Goal: Check status: Check status

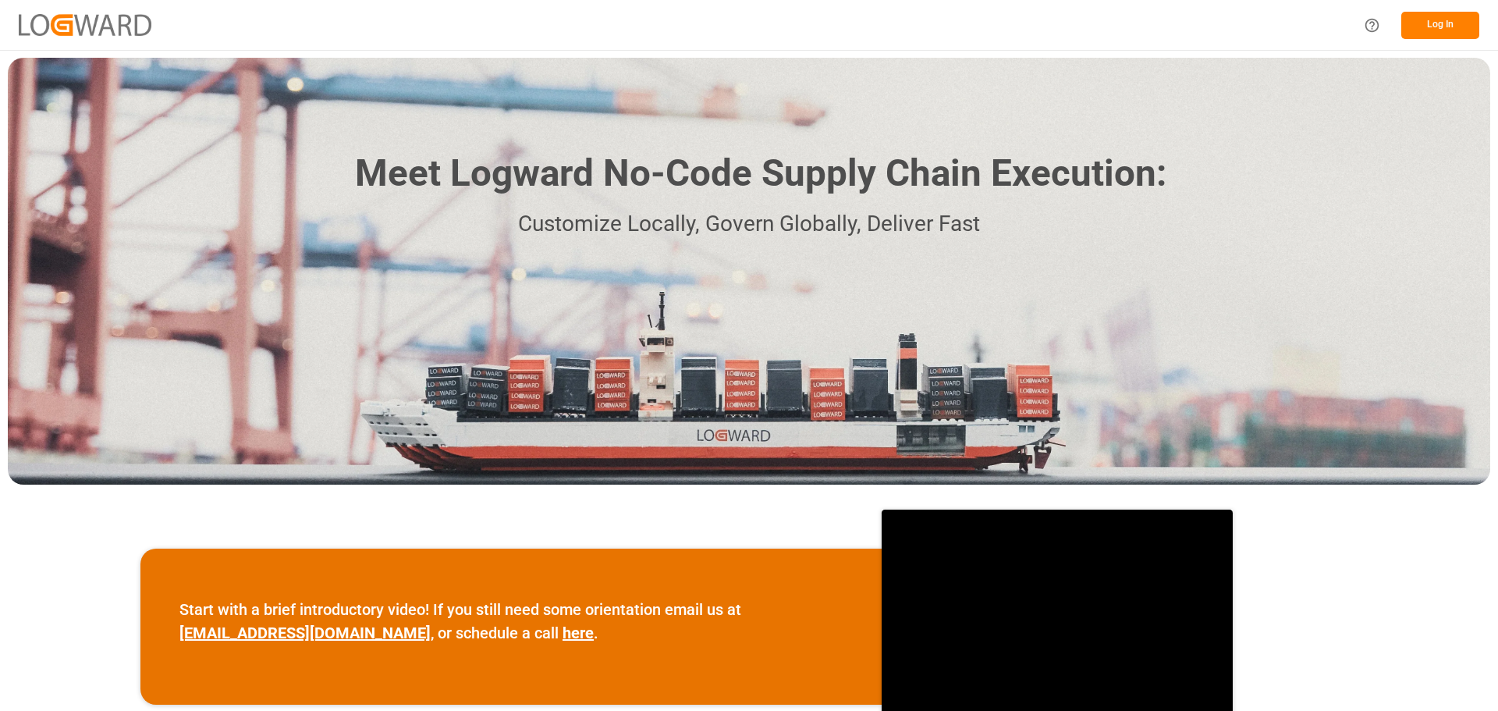
click at [1468, 32] on button "Log In" at bounding box center [1441, 25] width 78 height 27
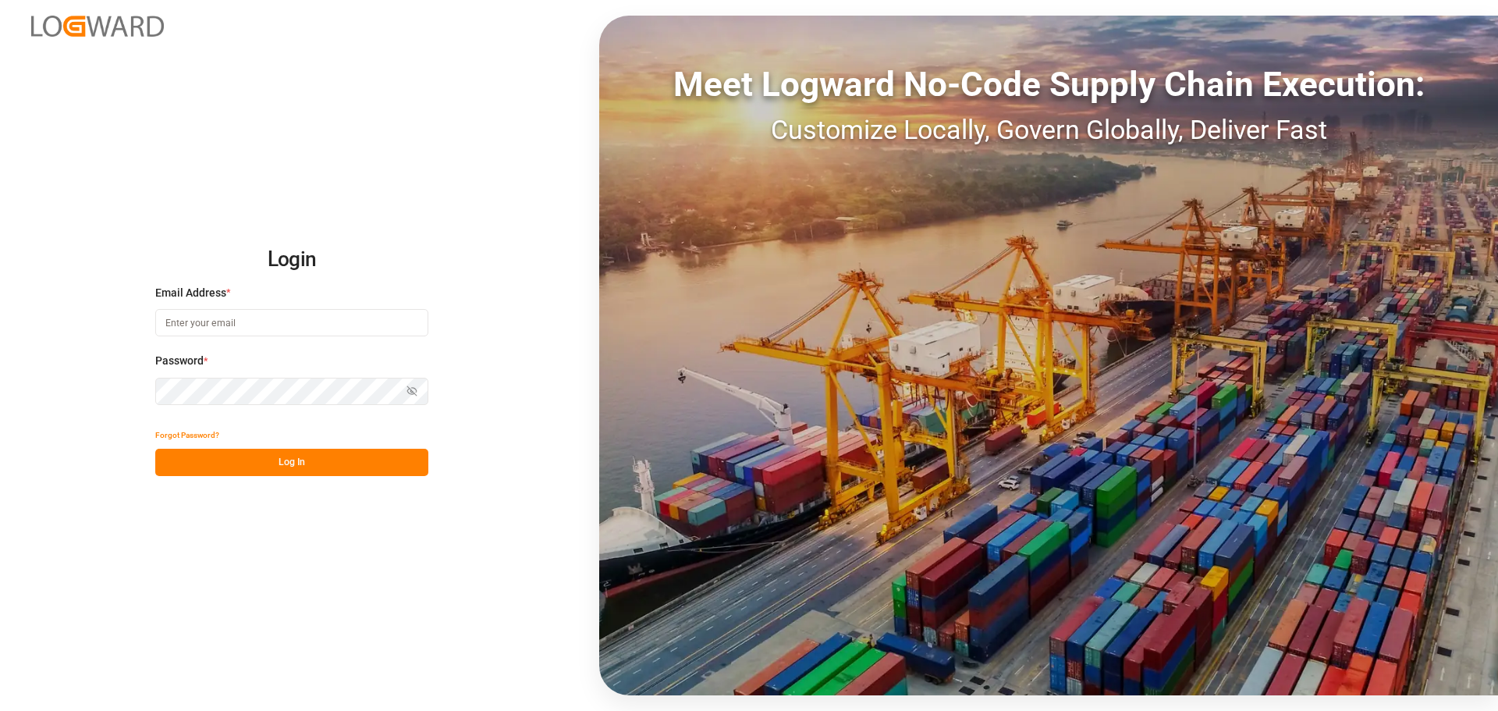
type input "[PERSON_NAME][EMAIL_ADDRESS][PERSON_NAME][DOMAIN_NAME]"
click at [272, 463] on button "Log In" at bounding box center [291, 462] width 273 height 27
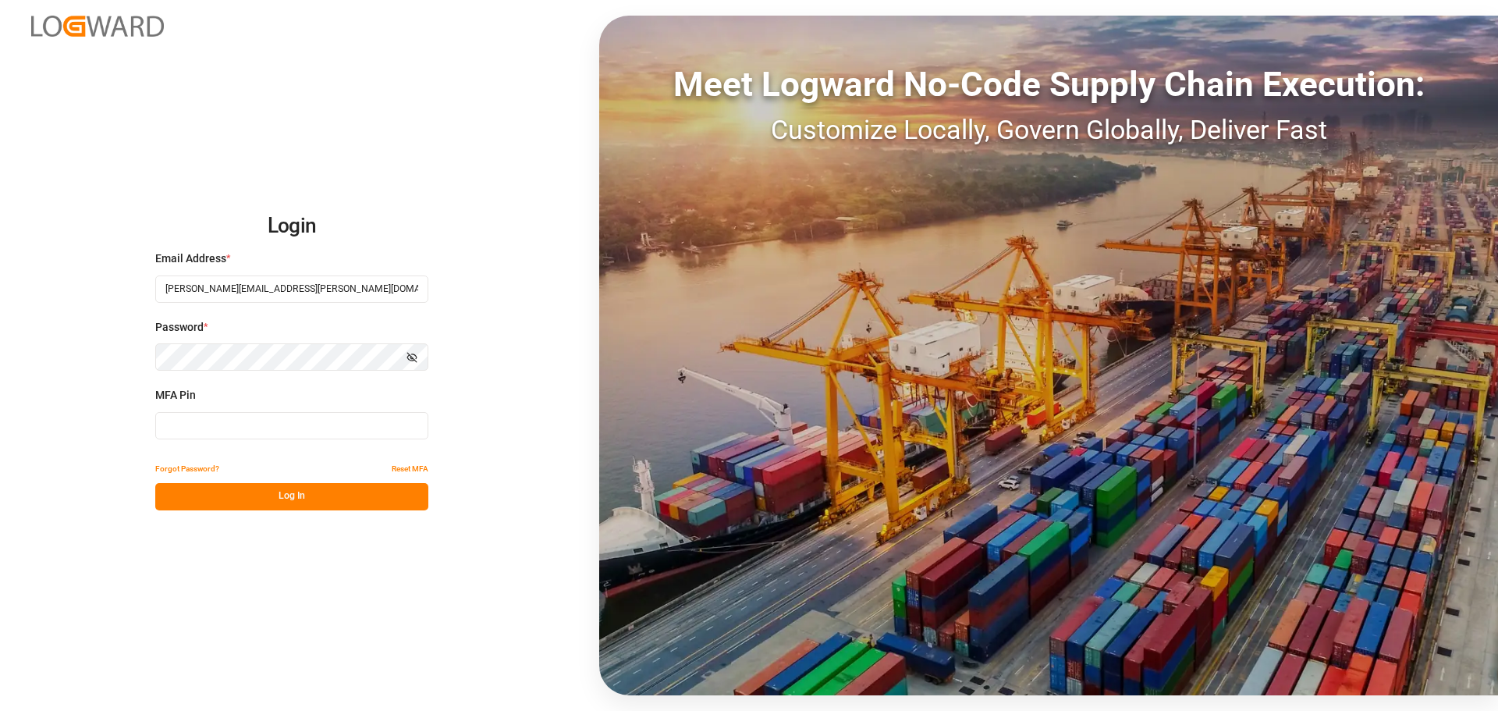
click at [212, 420] on input at bounding box center [291, 425] width 273 height 27
type input "551348"
click at [244, 496] on button "Log In" at bounding box center [291, 496] width 273 height 27
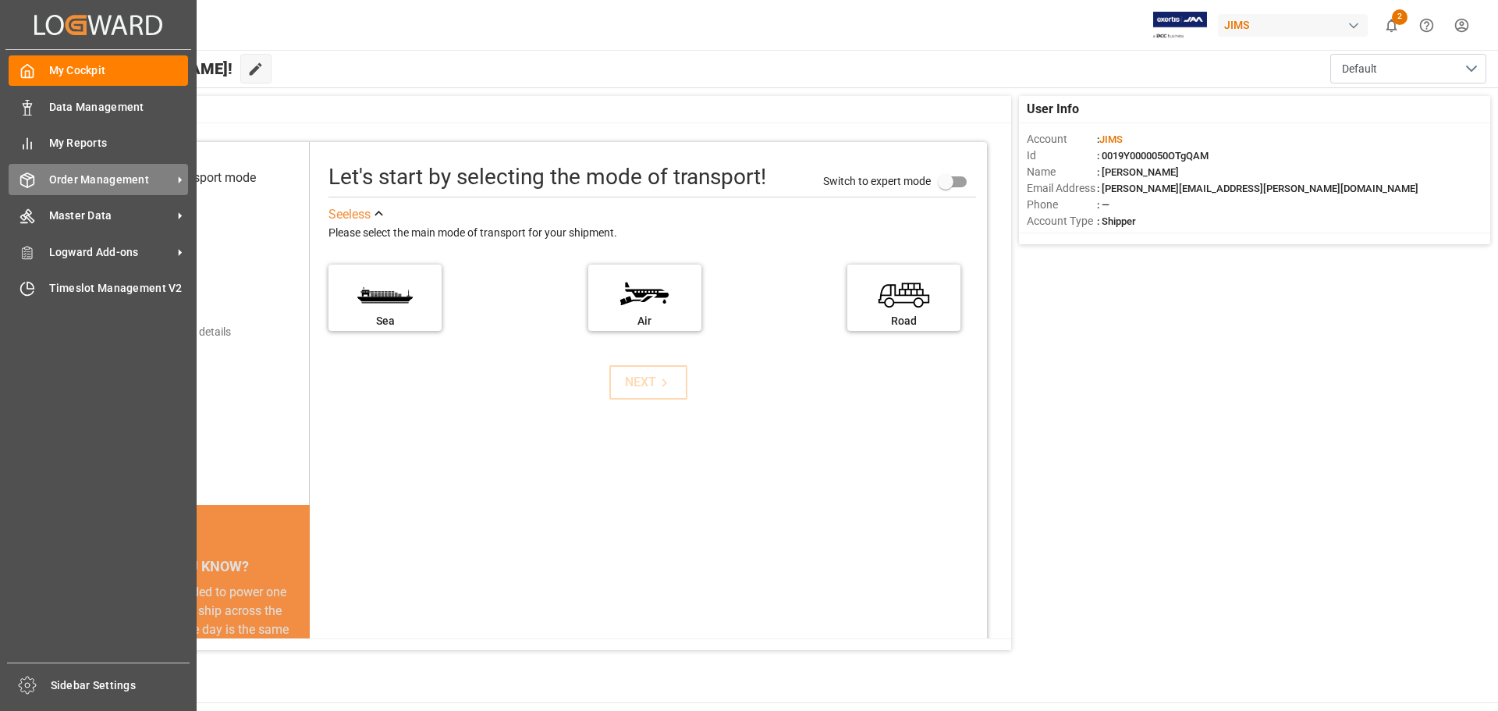
click at [84, 169] on div "Order Management Order Management" at bounding box center [98, 179] width 179 height 30
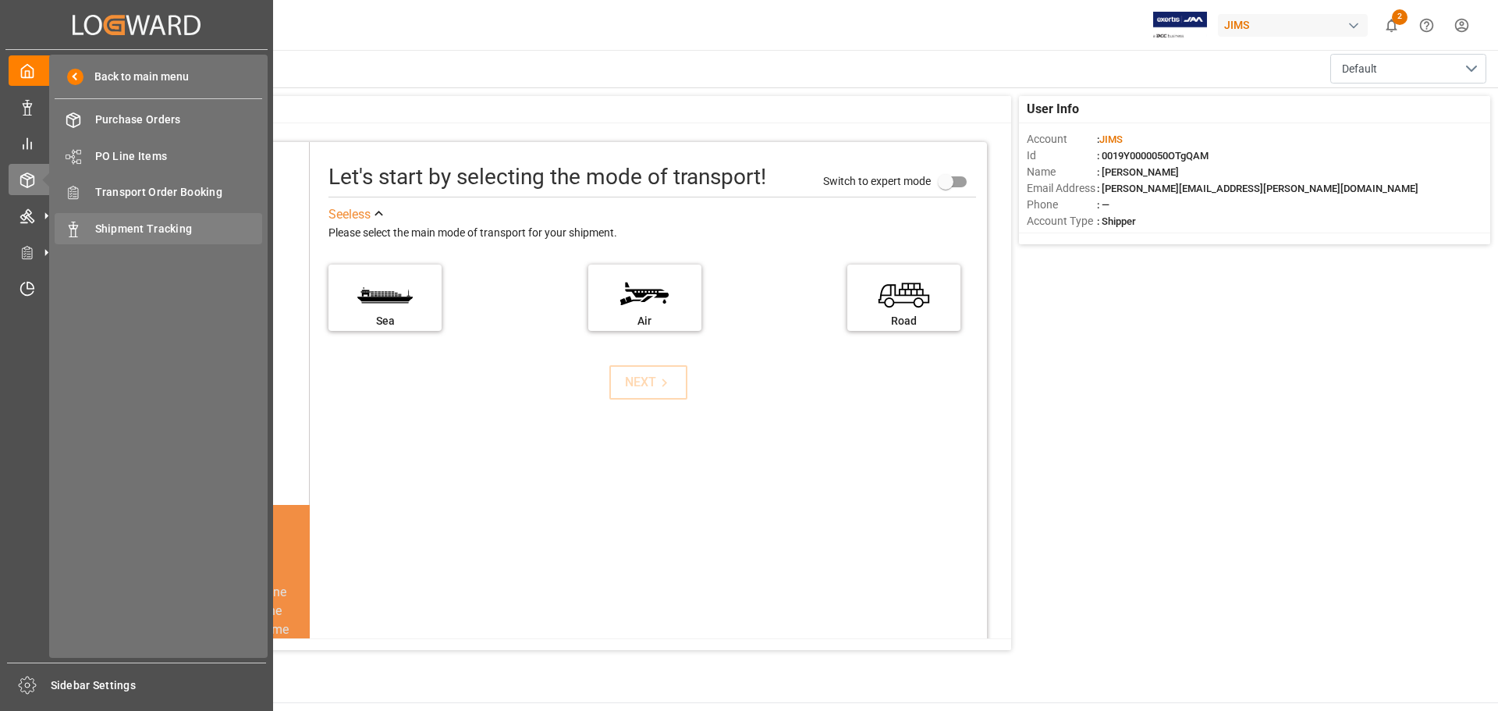
click at [134, 222] on span "Shipment Tracking" at bounding box center [179, 229] width 168 height 16
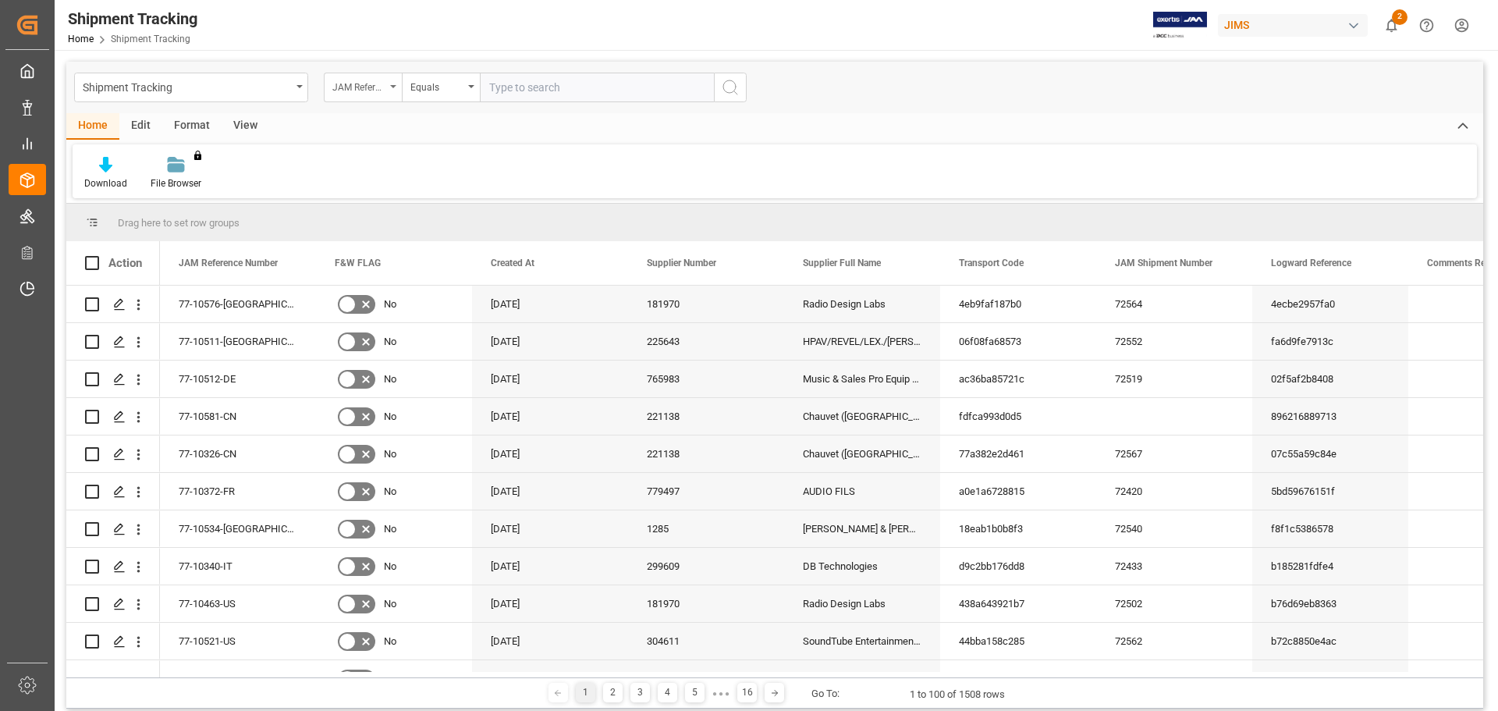
click at [400, 87] on div "JAM Reference Number" at bounding box center [363, 88] width 78 height 30
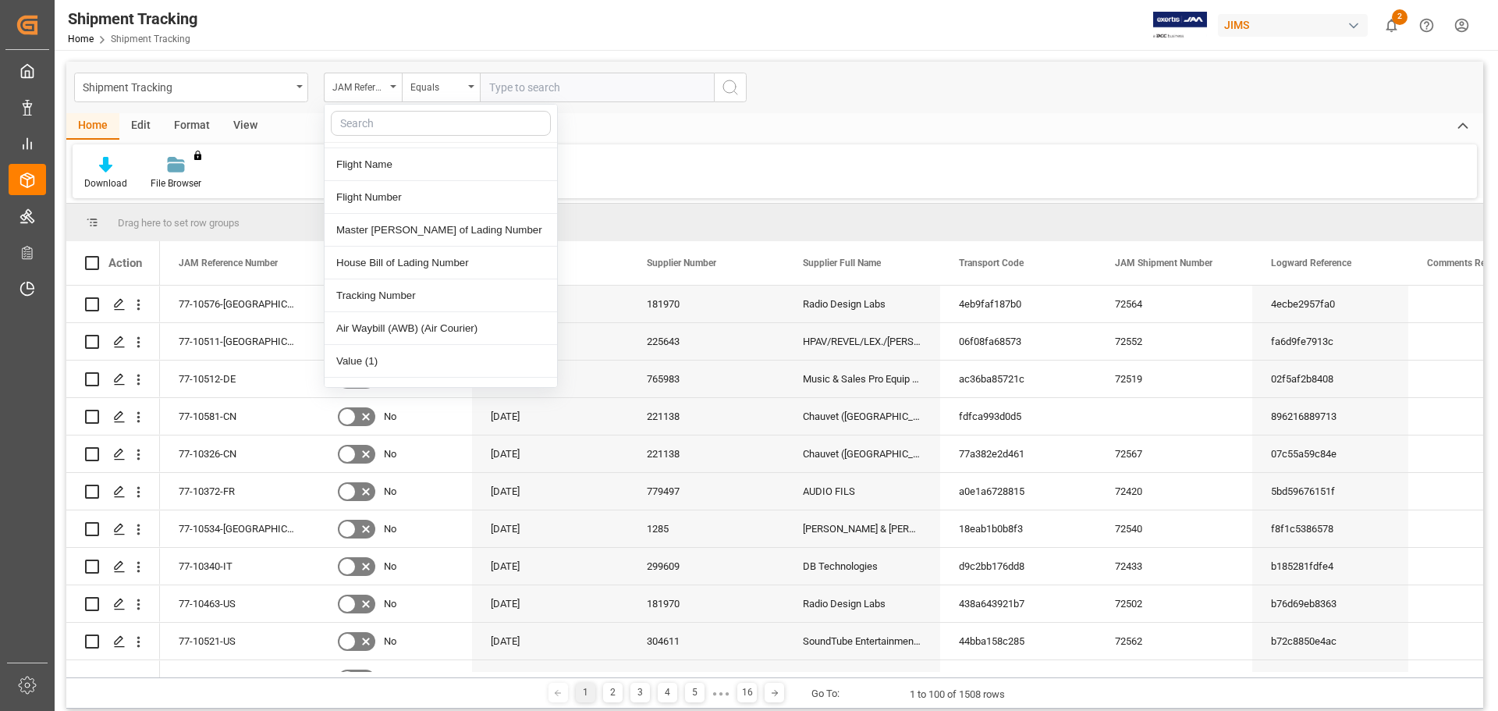
scroll to position [1171, 0]
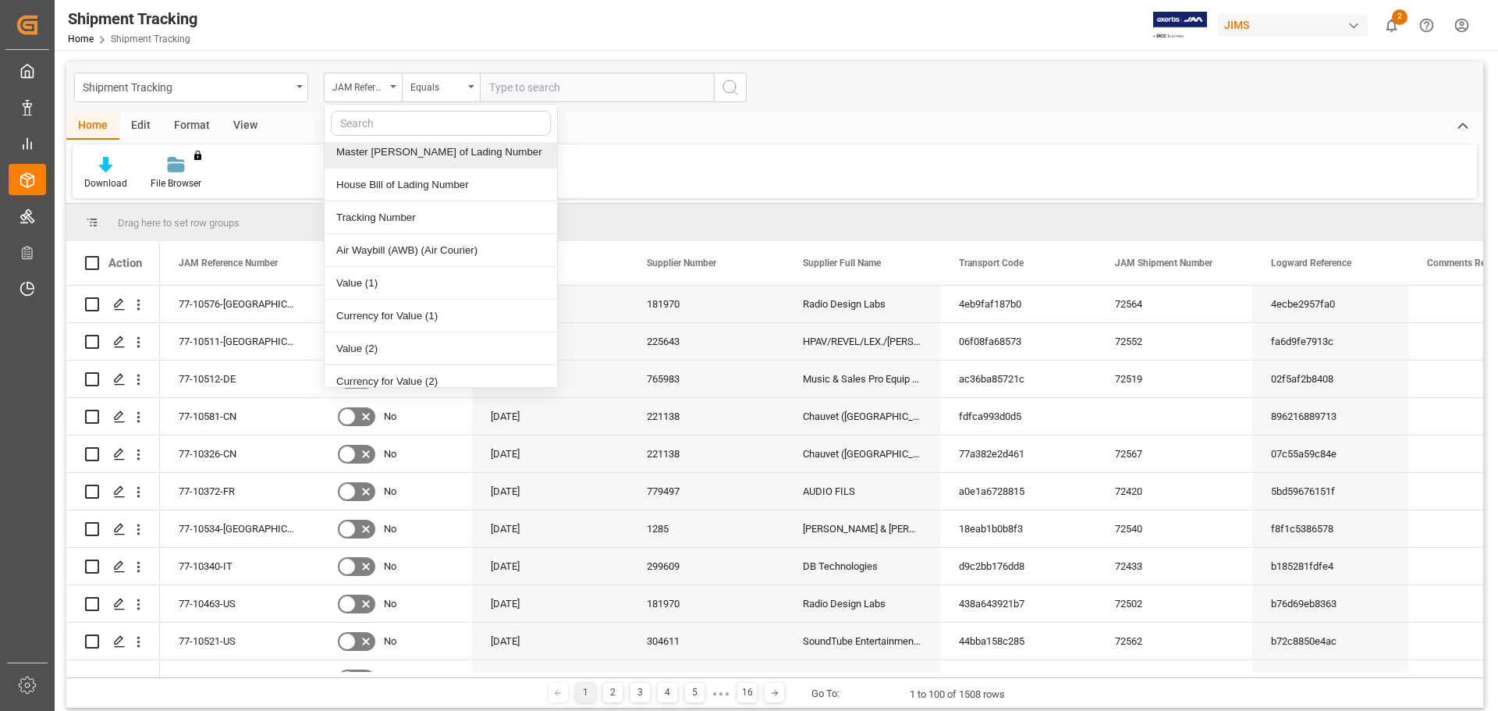
click at [371, 121] on input "text" at bounding box center [441, 123] width 220 height 25
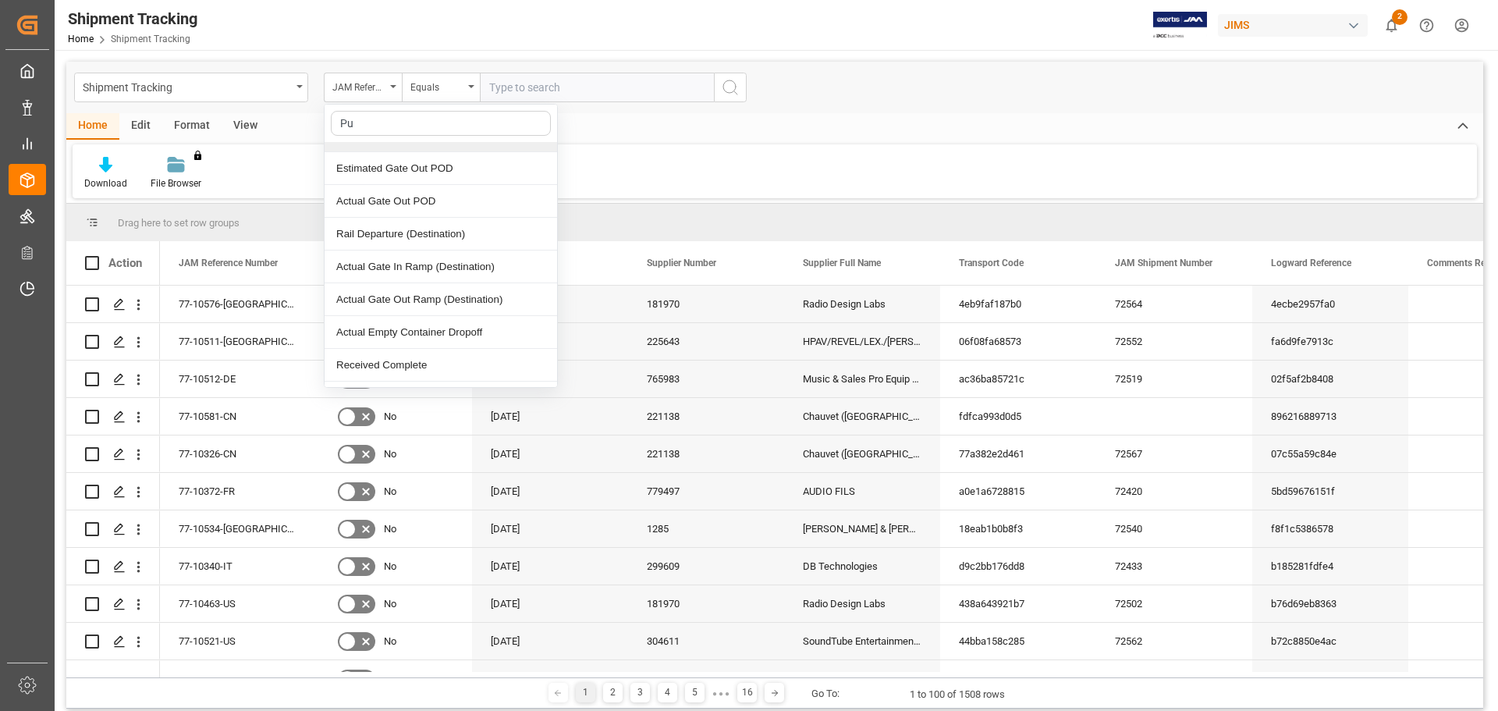
scroll to position [0, 0]
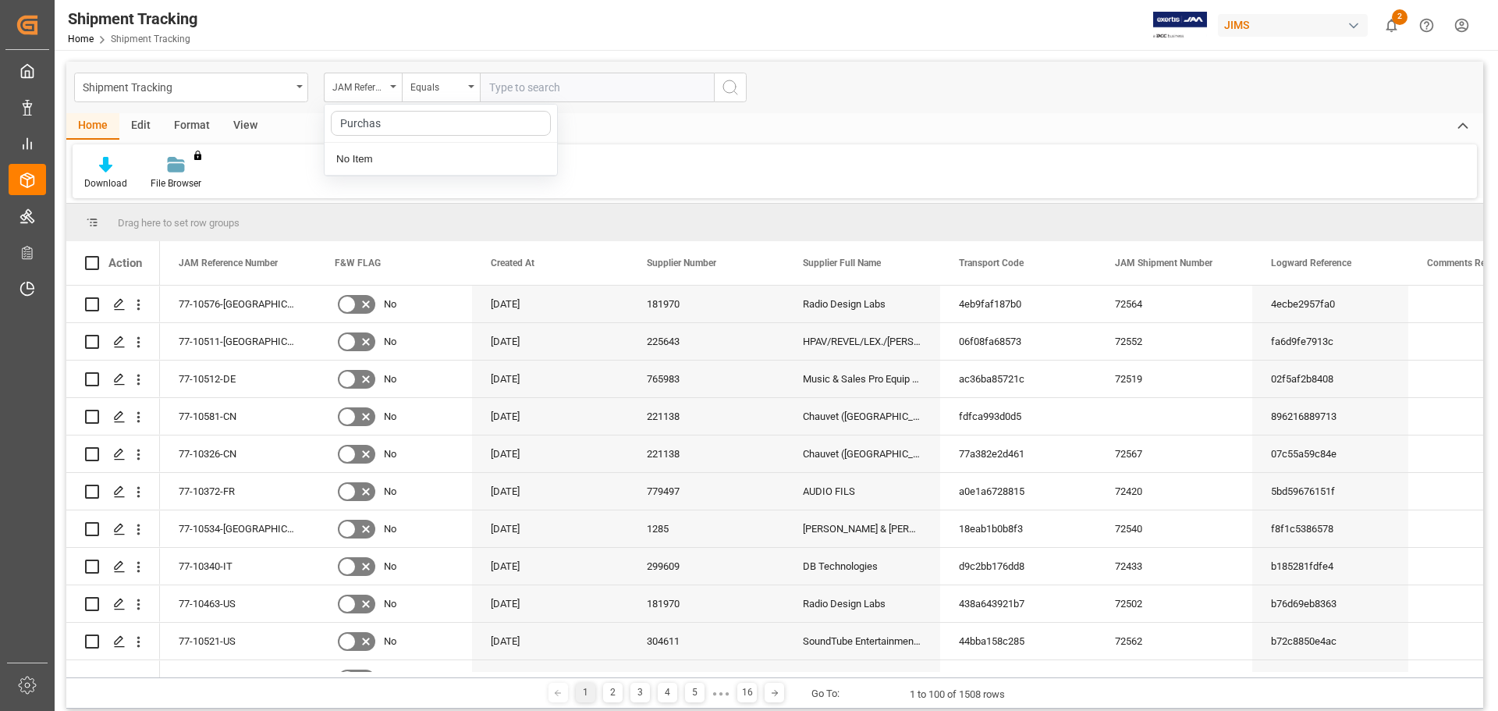
type input "Purchase"
drag, startPoint x: 401, startPoint y: 130, endPoint x: 299, endPoint y: 126, distance: 102.3
click at [299, 126] on div "Shipment Tracking JAM Reference Number Purchase No Item Equals Home Edit Format…" at bounding box center [774, 385] width 1417 height 647
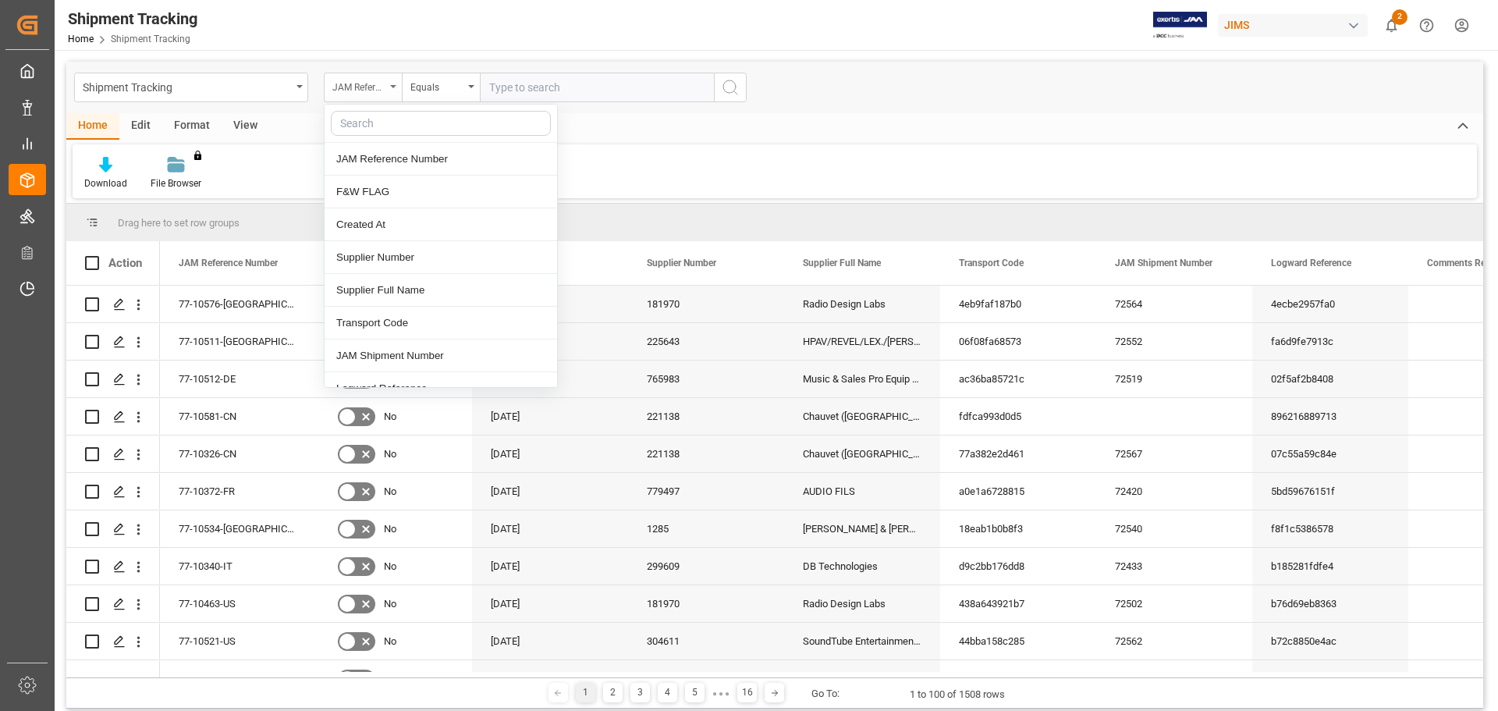
click at [389, 87] on div "JAM Reference Number" at bounding box center [363, 88] width 78 height 30
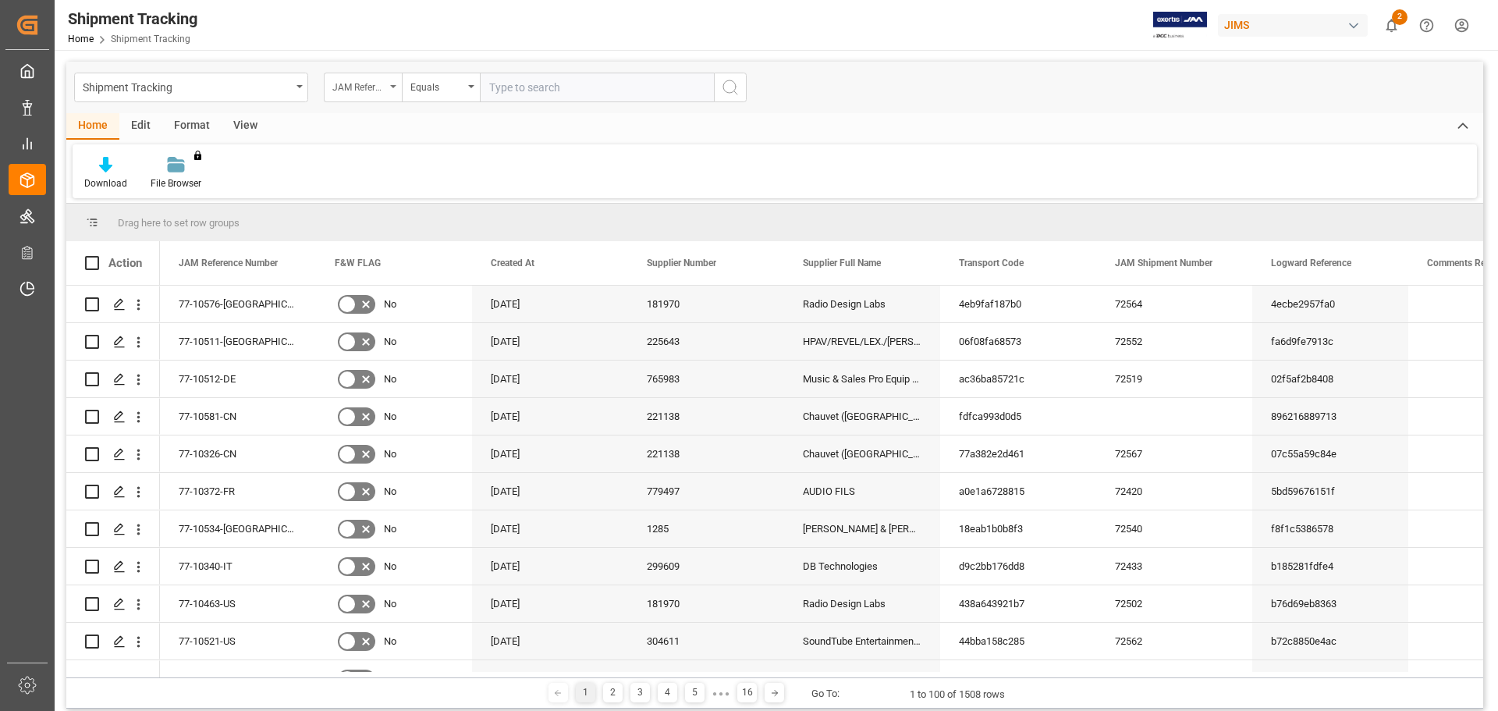
click at [389, 87] on div "JAM Reference Number" at bounding box center [363, 88] width 78 height 30
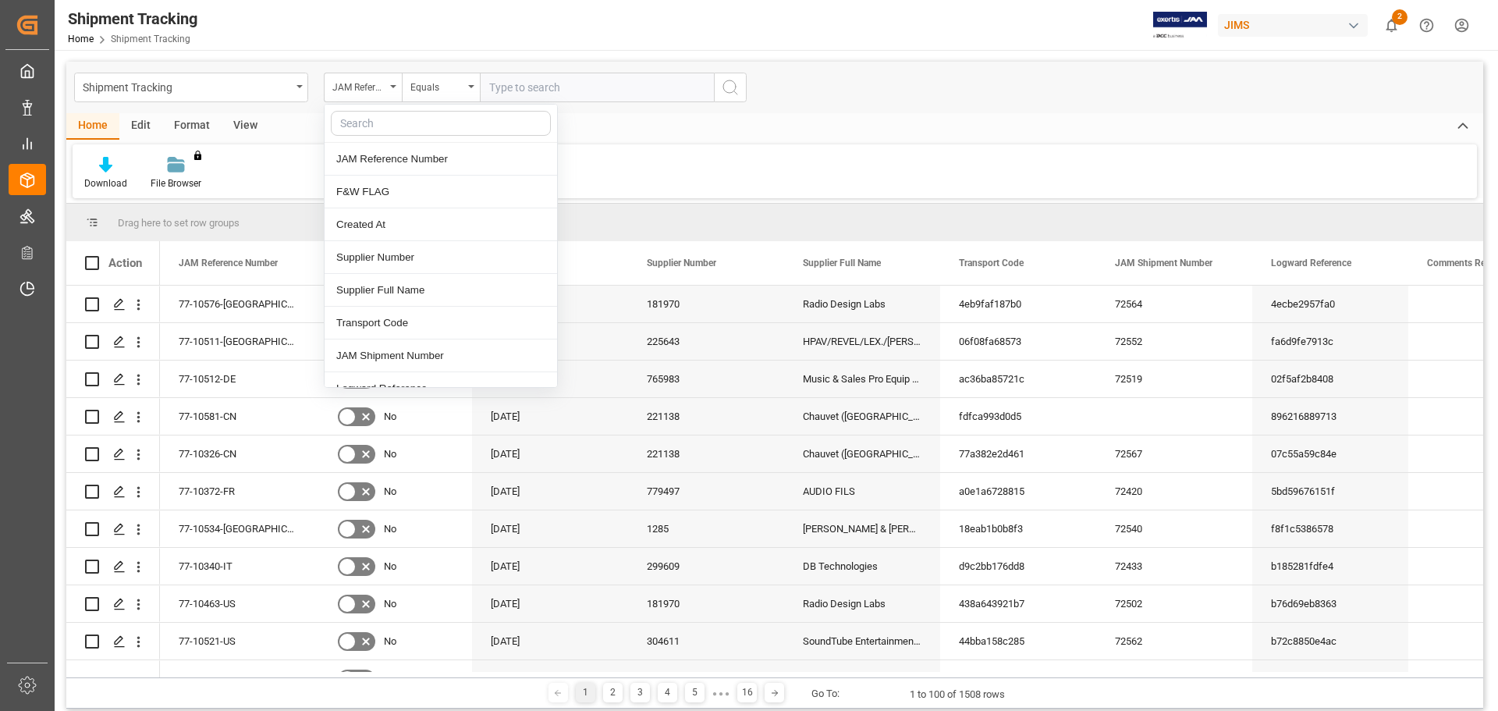
click at [381, 129] on input "text" at bounding box center [441, 123] width 220 height 25
type input "PO"
click at [389, 83] on div "JAM Reference Number" at bounding box center [363, 88] width 78 height 30
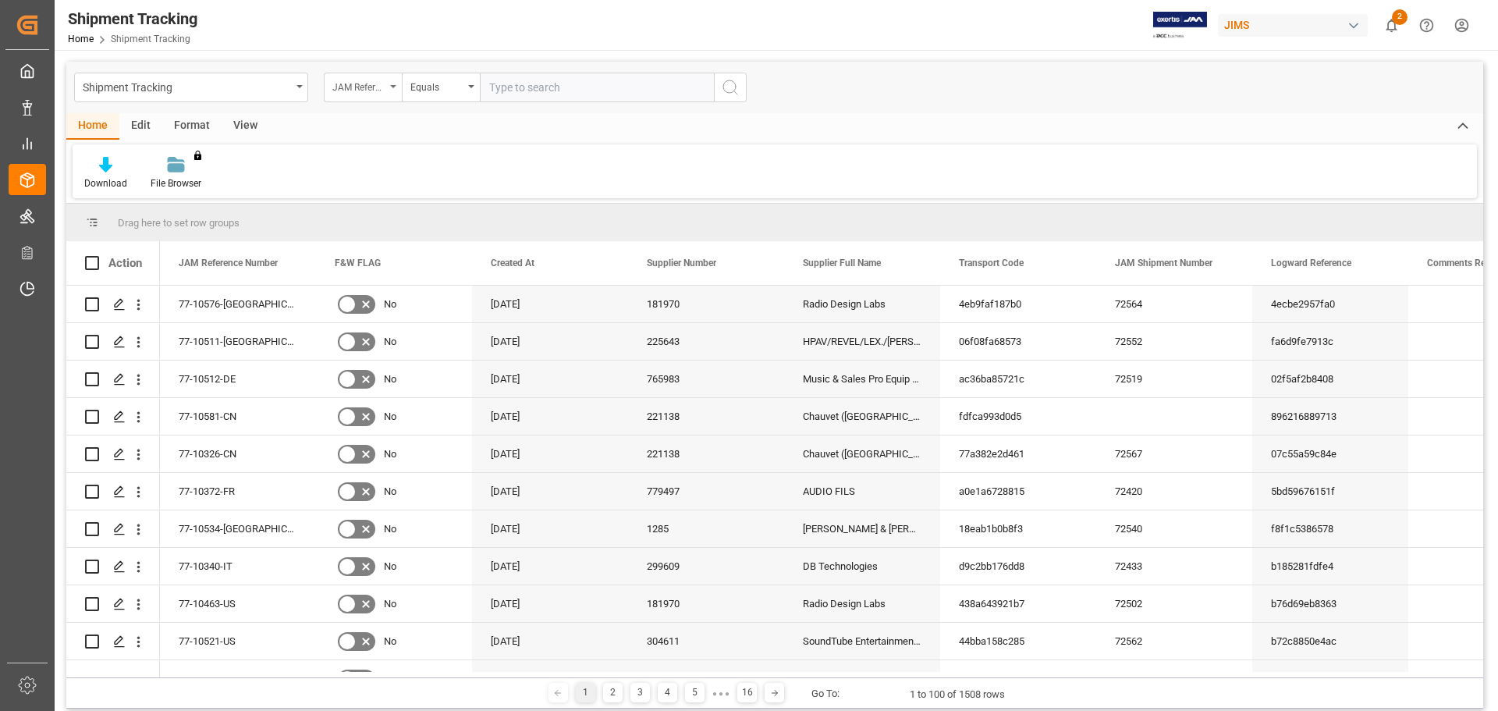
click at [386, 87] on div "JAM Reference Number" at bounding box center [363, 88] width 78 height 30
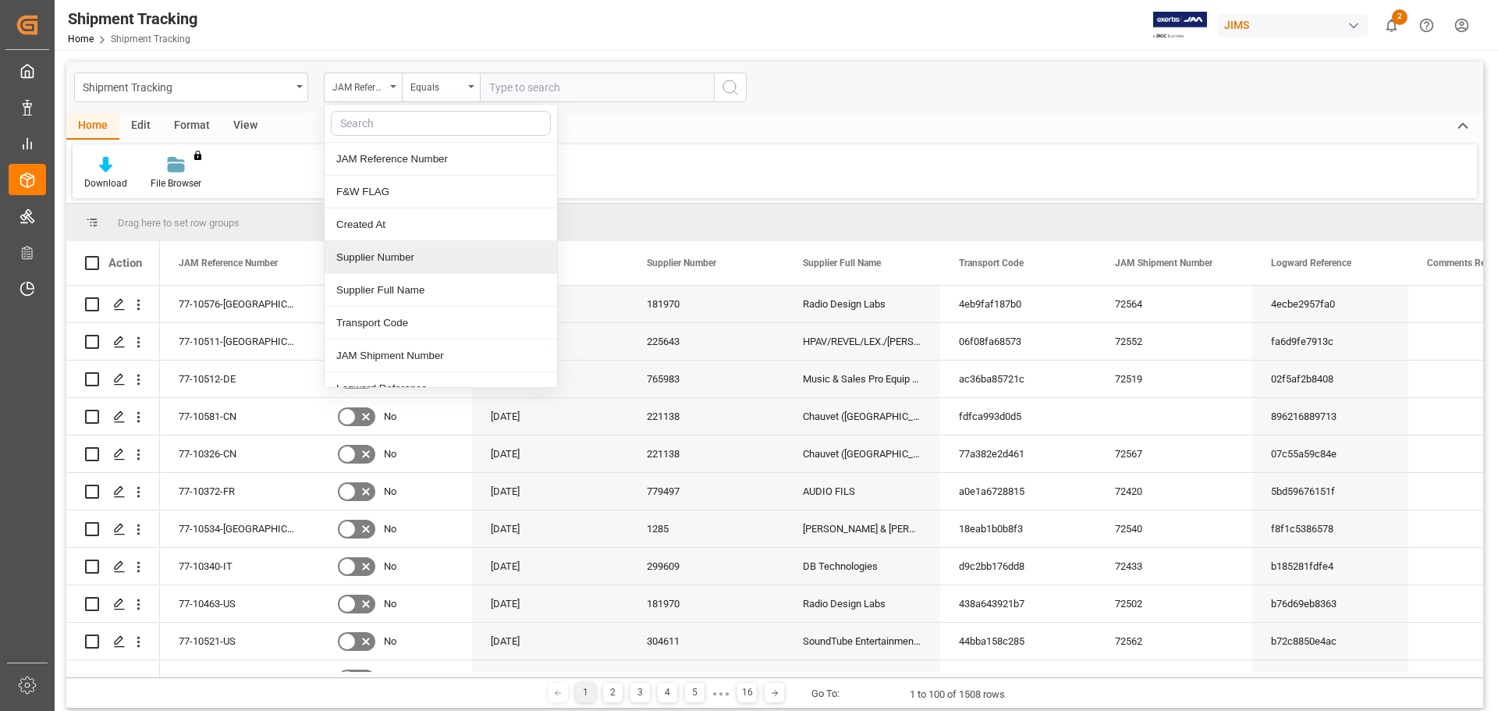
click at [399, 258] on div "Supplier Number" at bounding box center [441, 257] width 233 height 33
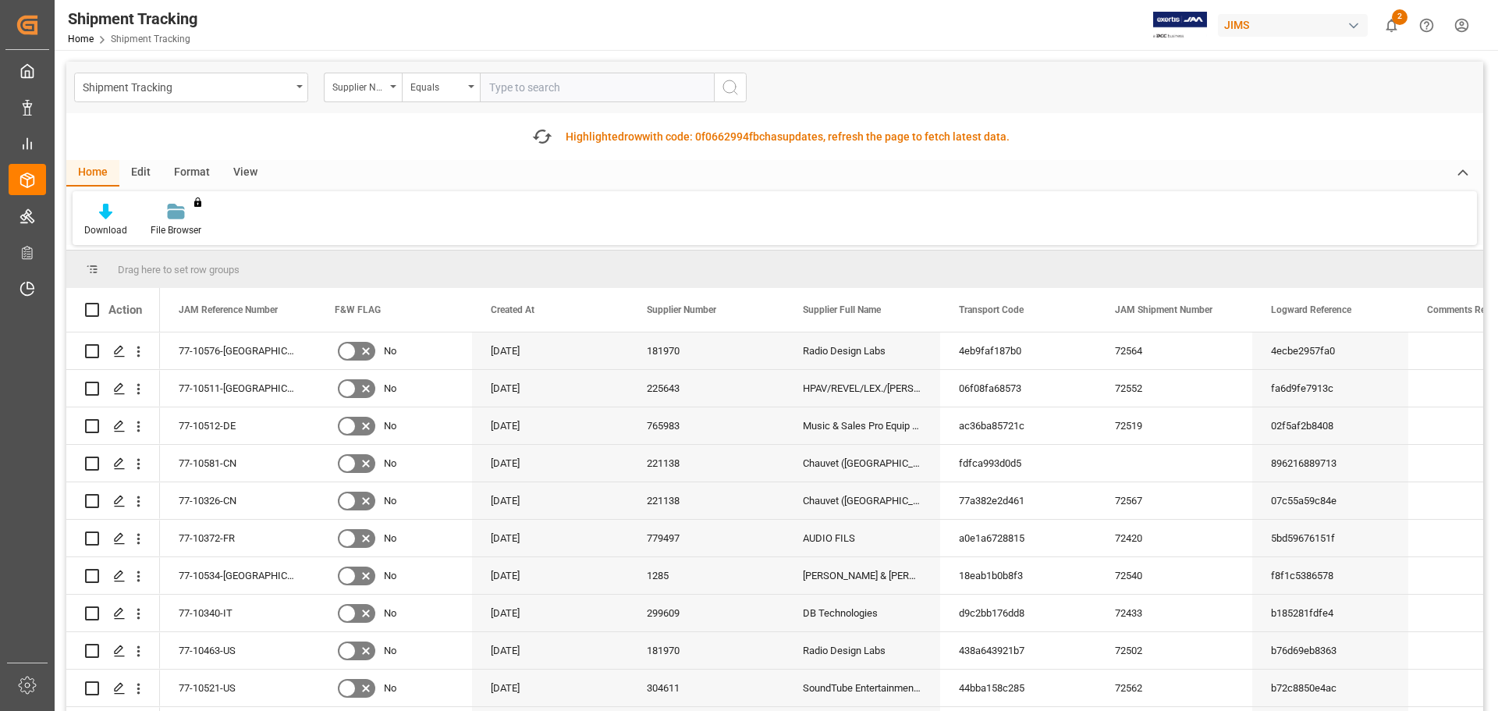
click at [512, 86] on input "text" at bounding box center [597, 88] width 234 height 30
paste input "381186"
type input "381186"
click at [725, 83] on circle "search button" at bounding box center [729, 86] width 12 height 12
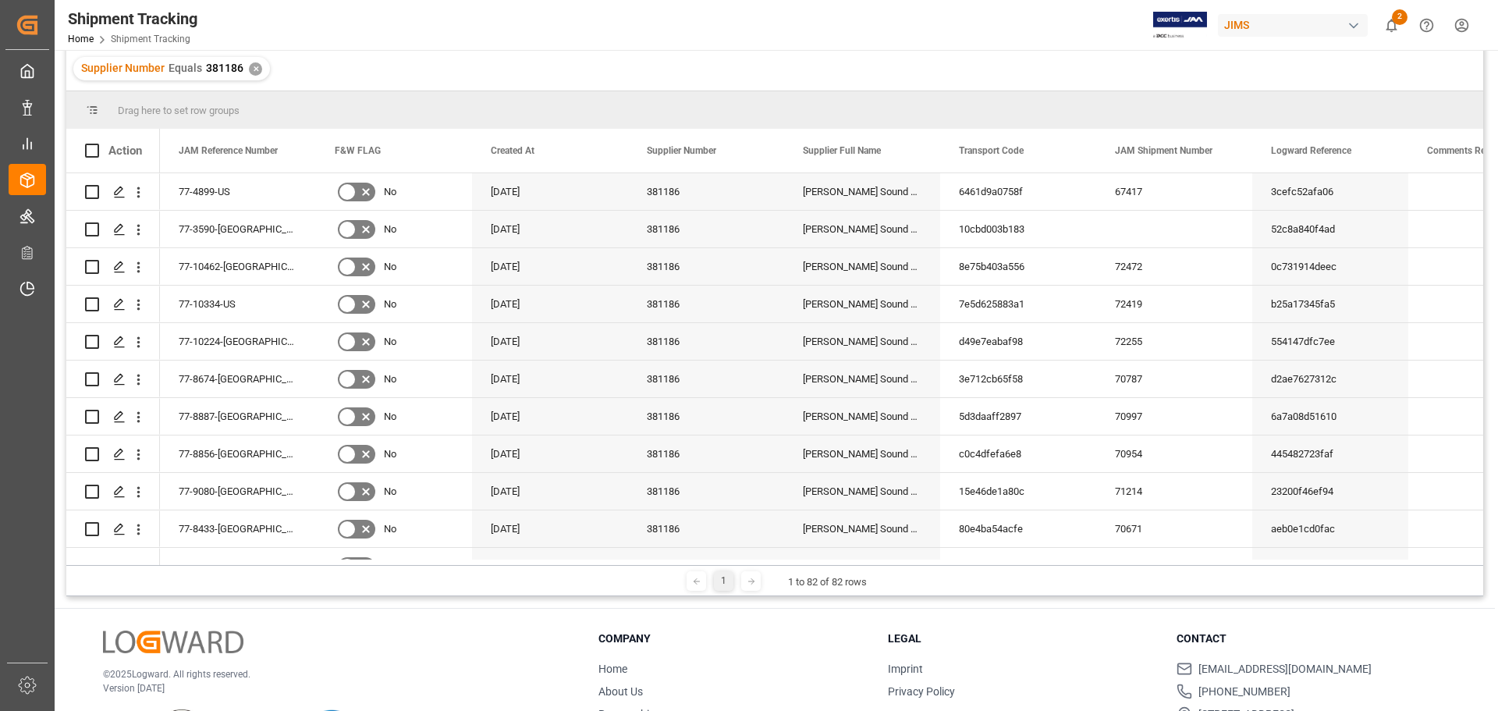
click at [395, 57] on div "Supplier Number Equals 381186 ✕" at bounding box center [774, 69] width 1417 height 44
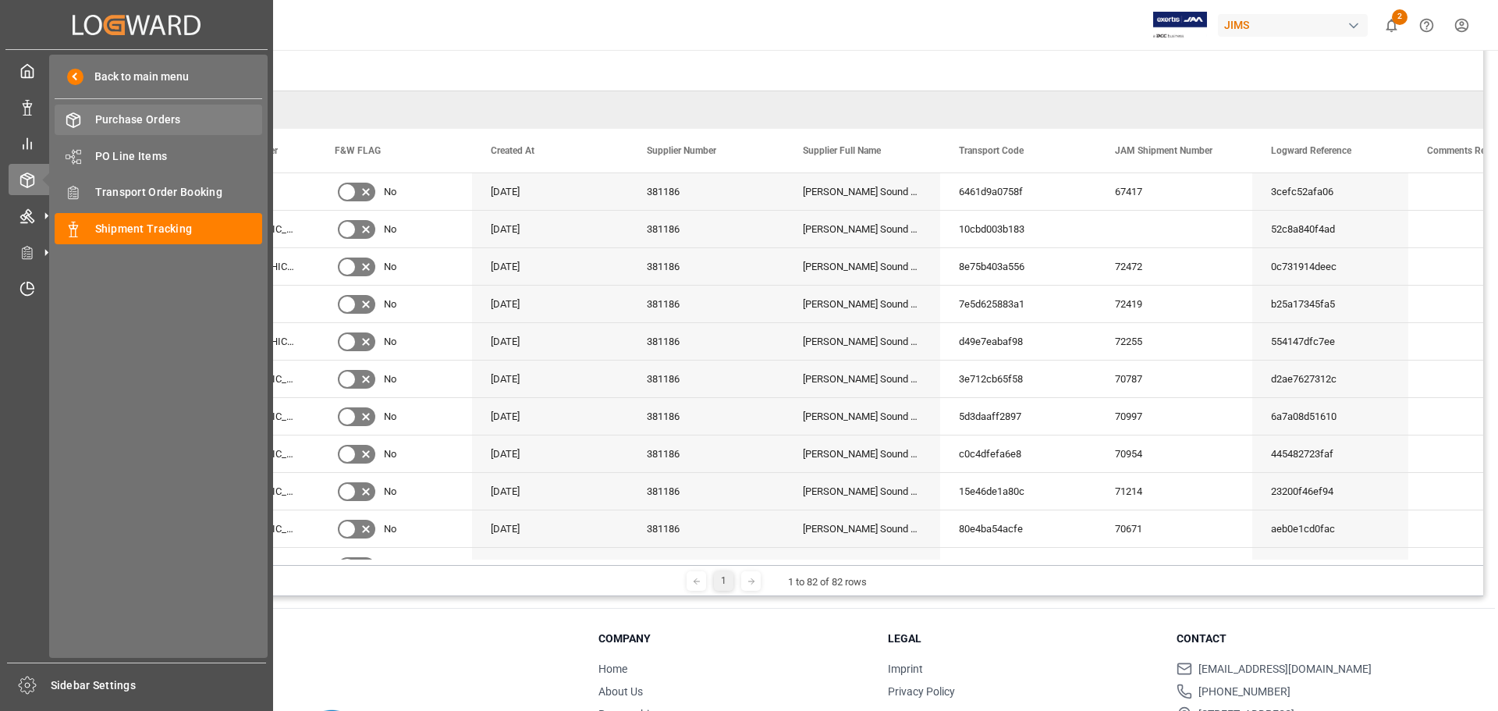
click at [124, 126] on span "Purchase Orders" at bounding box center [179, 120] width 168 height 16
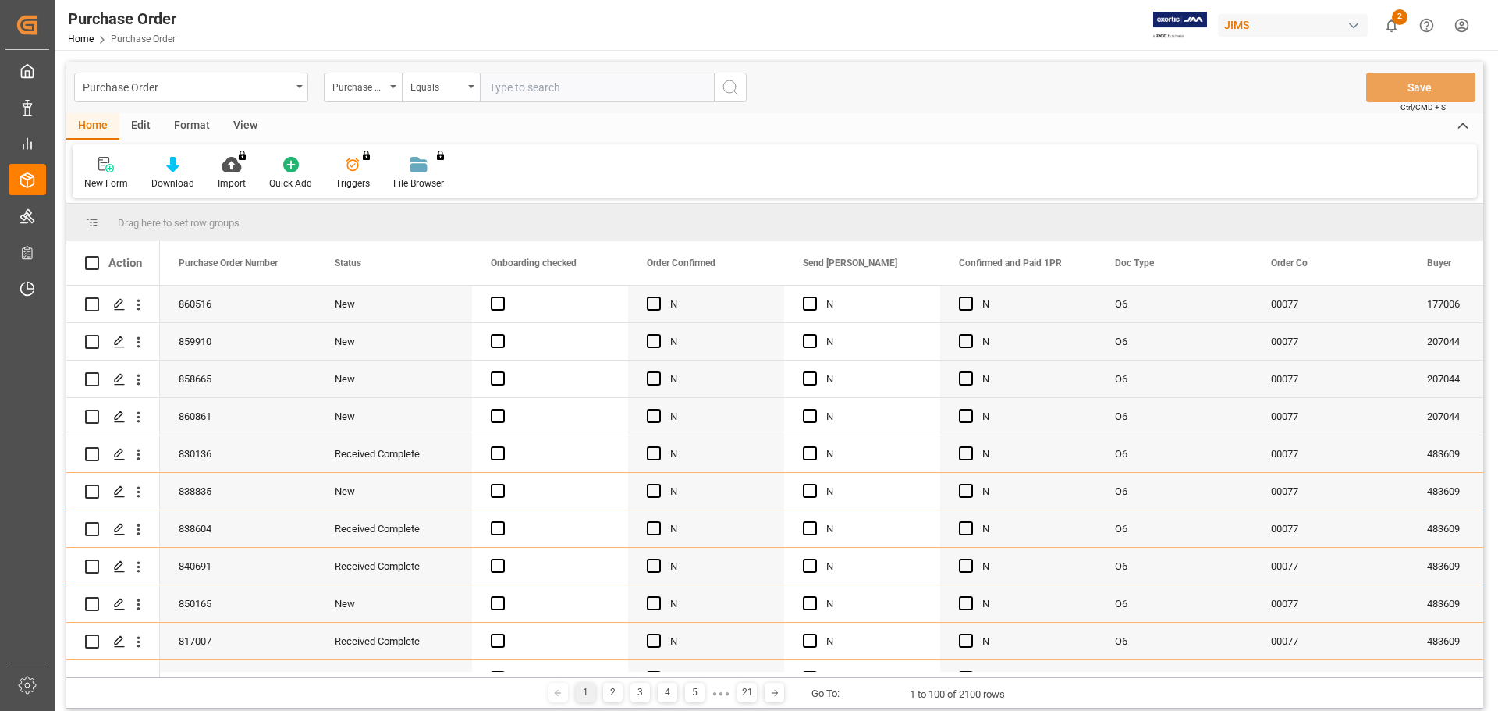
click at [535, 91] on input "text" at bounding box center [597, 88] width 234 height 30
paste input "858018"
type input "858018"
click at [736, 91] on icon "search button" at bounding box center [730, 87] width 19 height 19
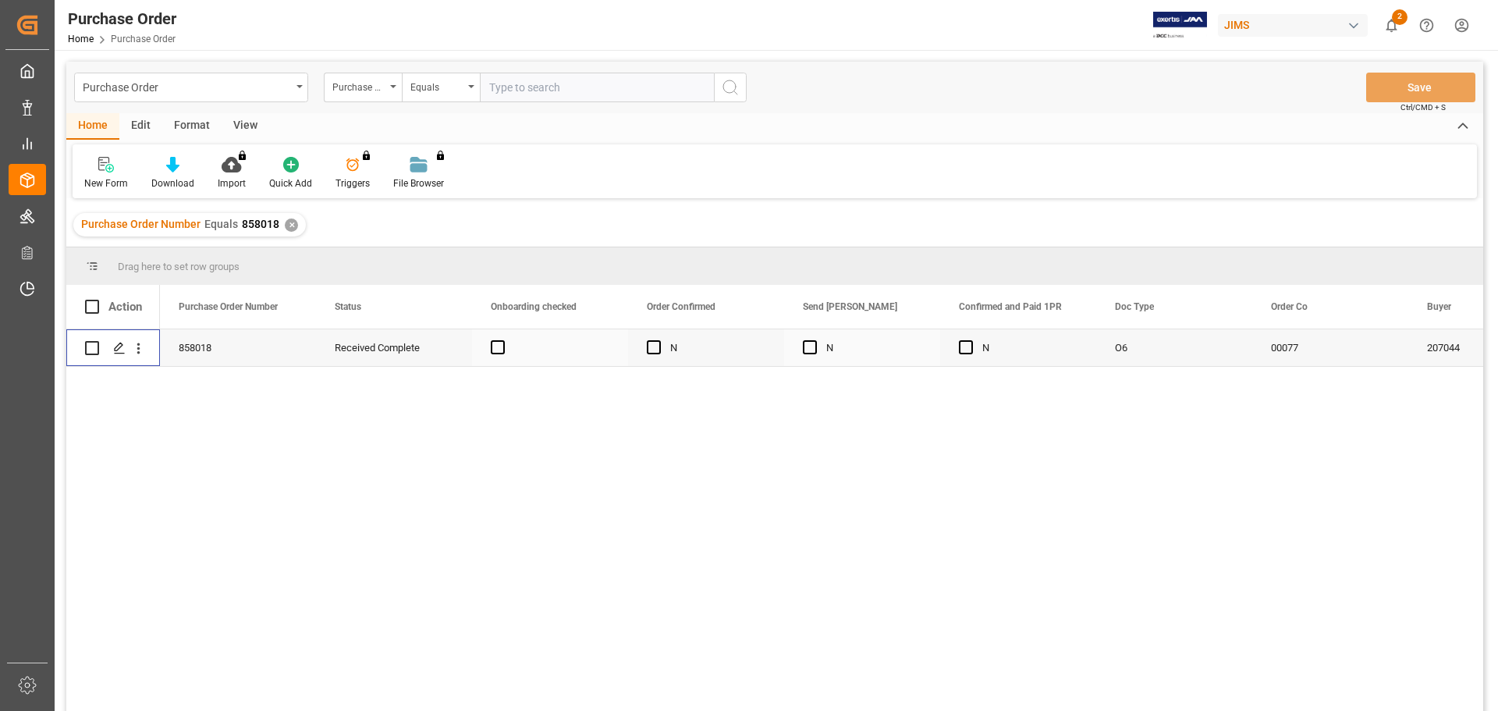
click at [91, 351] on input "Press Space to toggle row selection (unchecked)" at bounding box center [92, 348] width 14 height 14
checkbox input "false"
click at [1392, 23] on icon "show 2 new notifications" at bounding box center [1392, 25] width 16 height 16
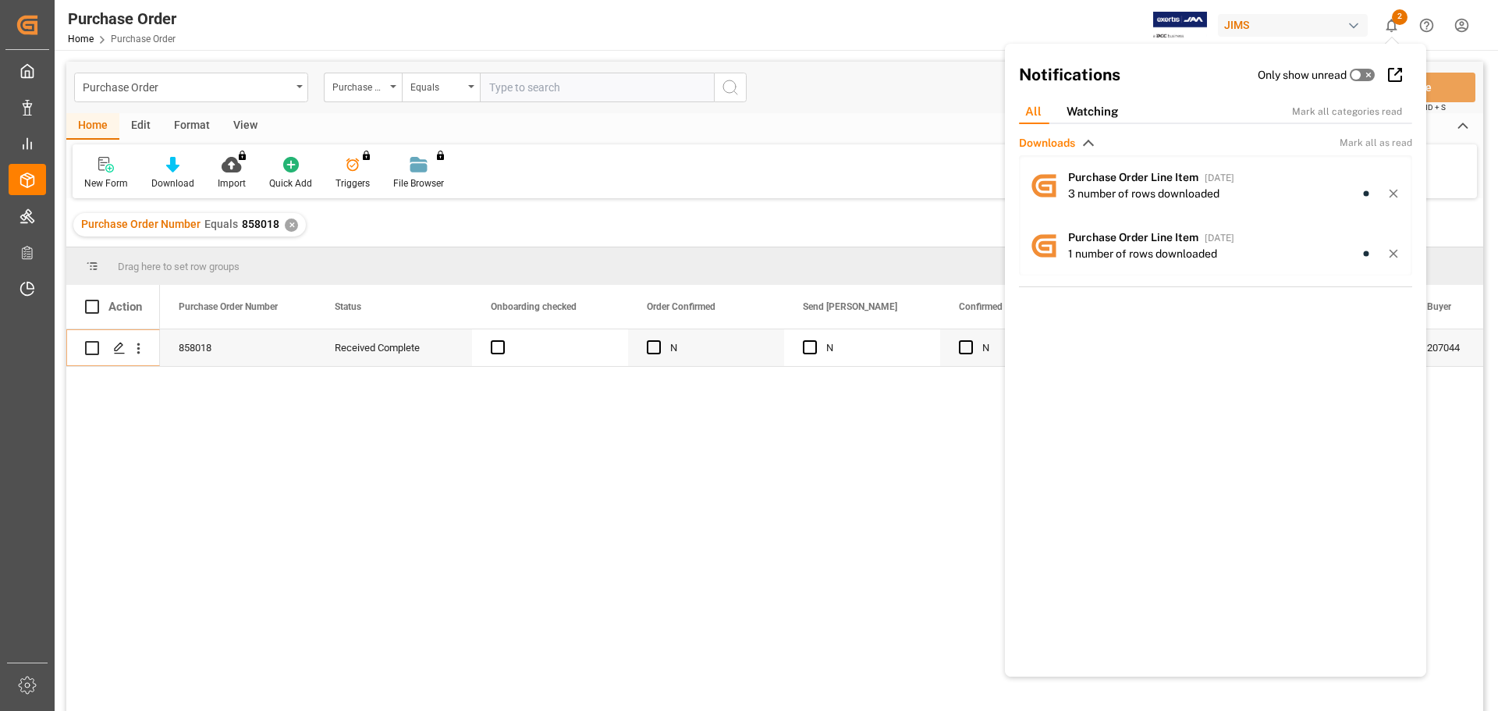
click at [1392, 23] on icon "show 2 new notifications" at bounding box center [1392, 25] width 16 height 16
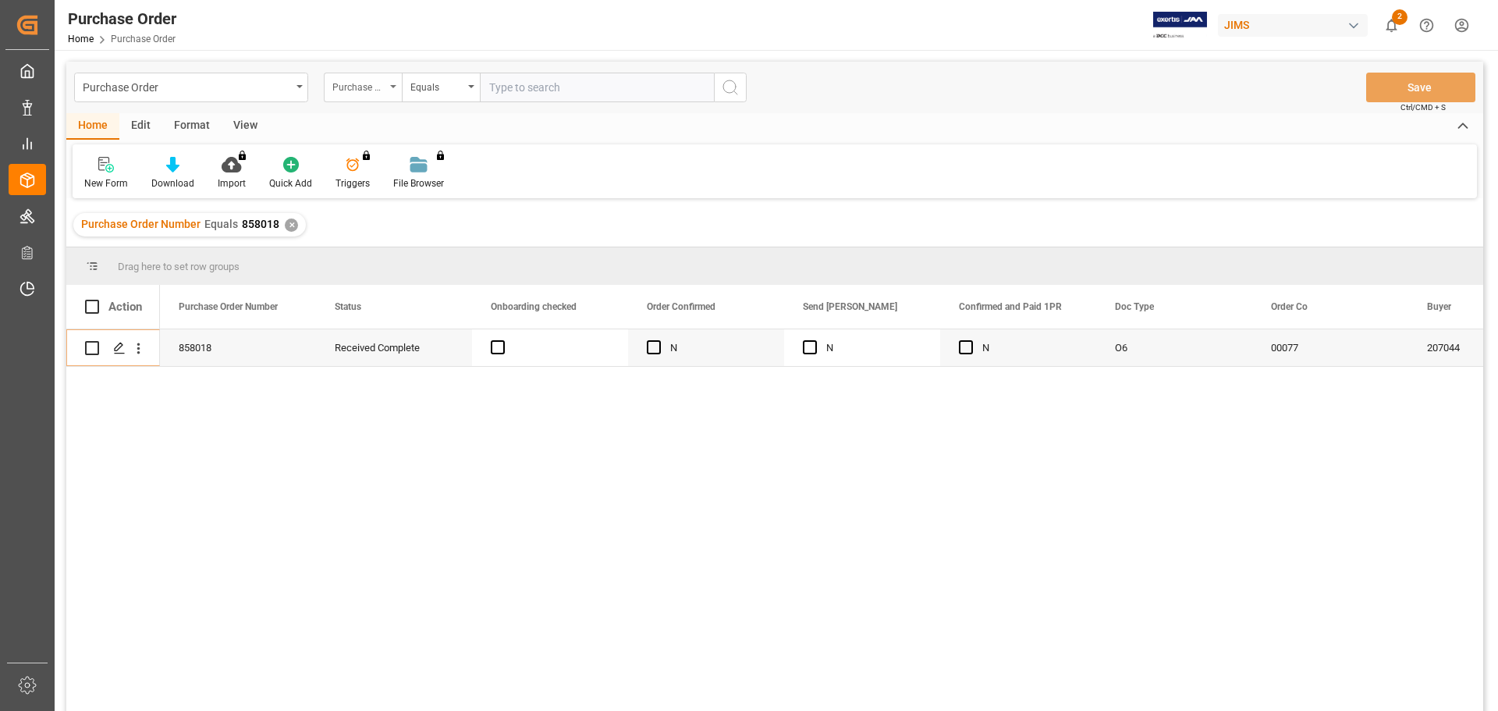
click at [386, 87] on div "Purchase Order Number" at bounding box center [363, 88] width 78 height 30
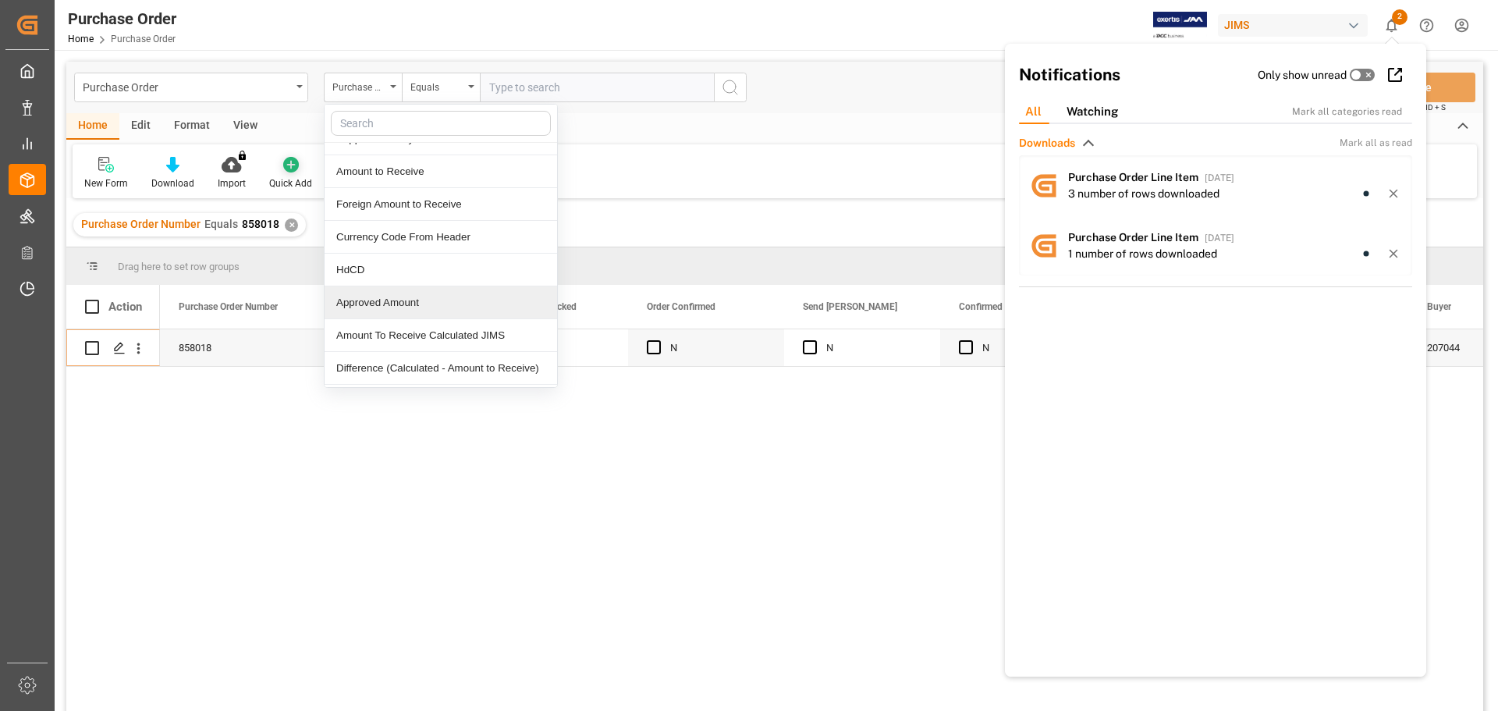
scroll to position [390, 0]
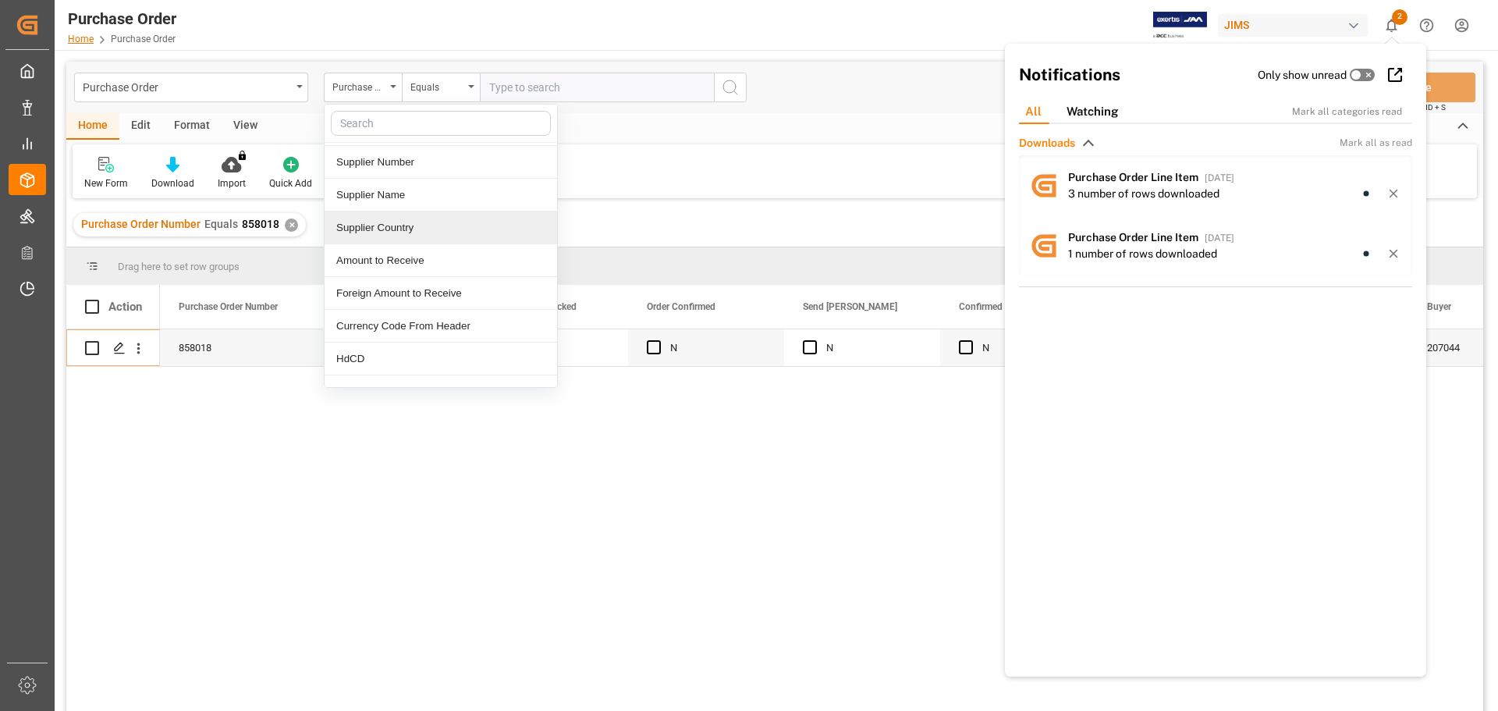
click at [70, 37] on link "Home" at bounding box center [81, 39] width 26 height 11
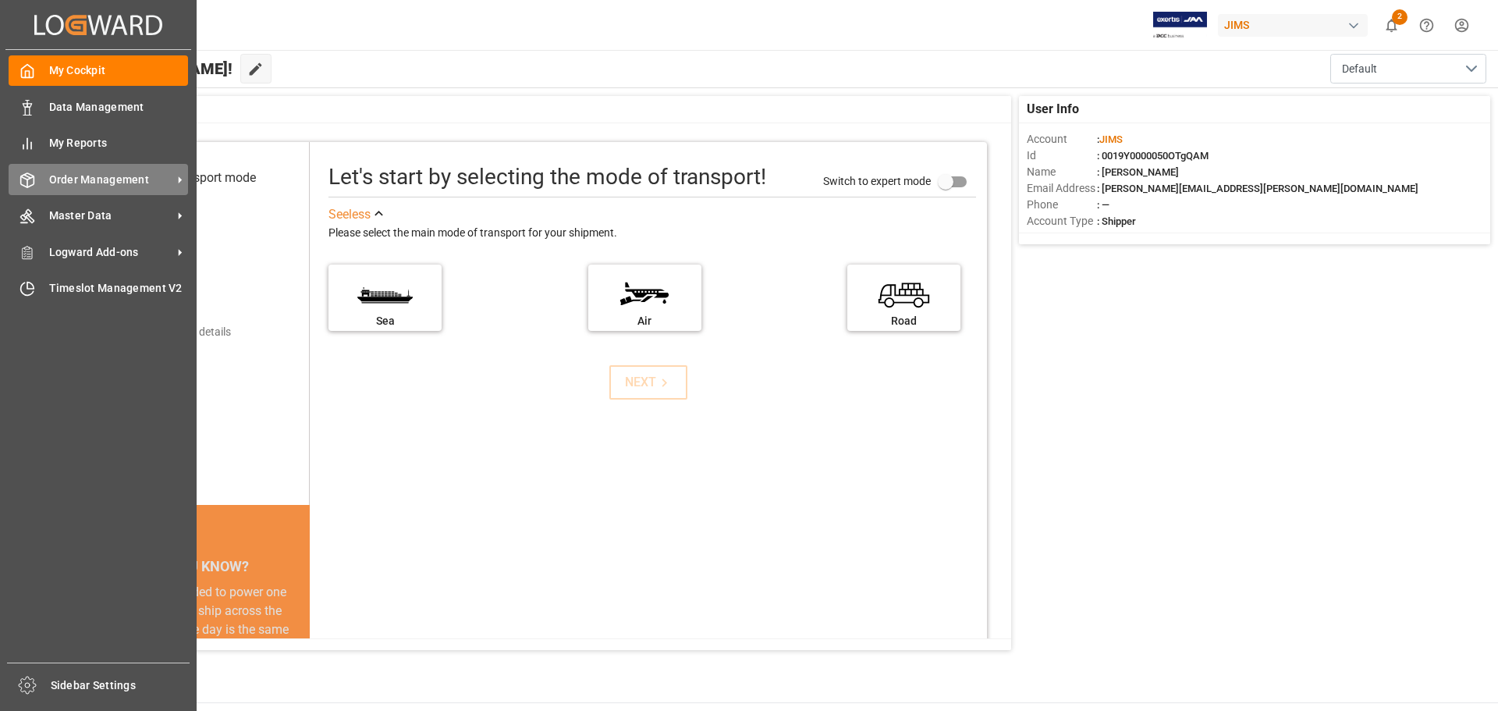
click at [131, 177] on span "Order Management" at bounding box center [110, 180] width 123 height 16
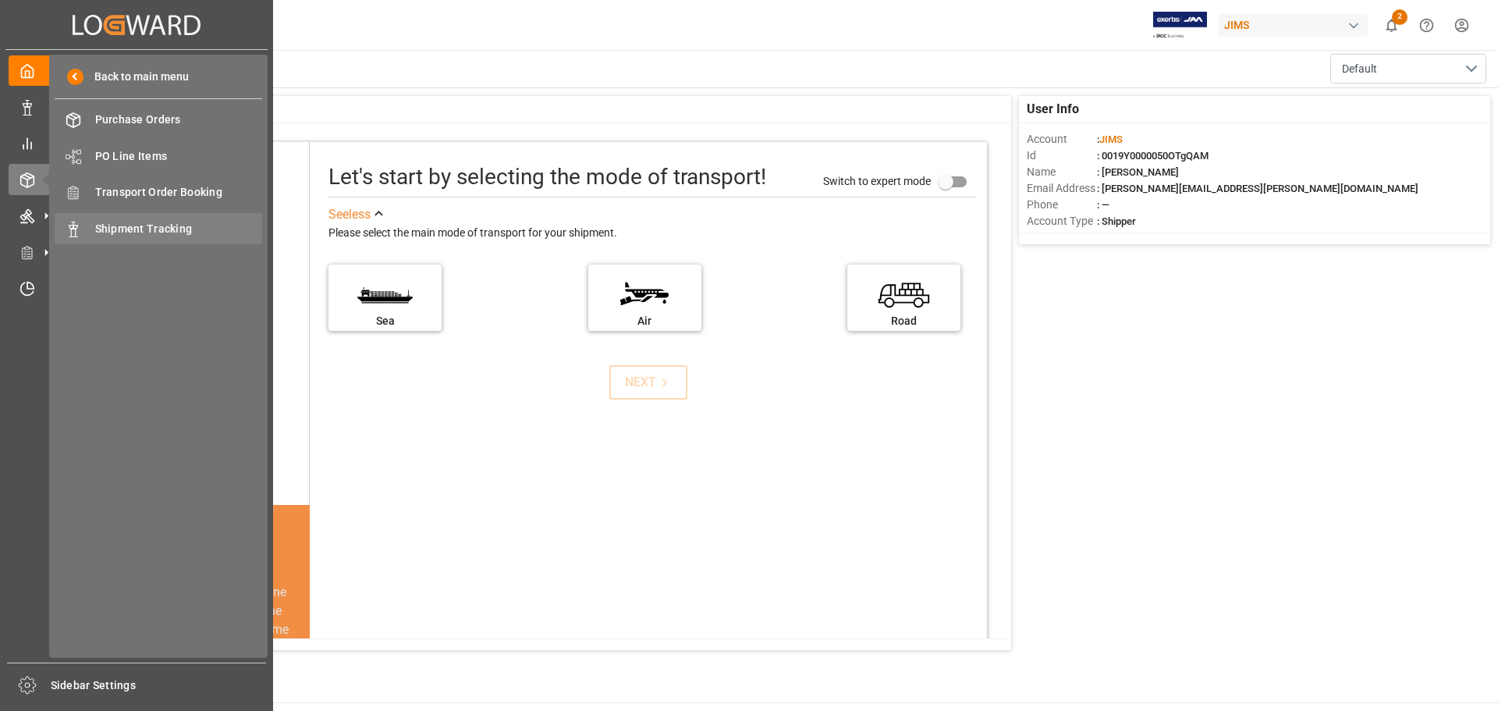
click at [162, 227] on span "Shipment Tracking" at bounding box center [179, 229] width 168 height 16
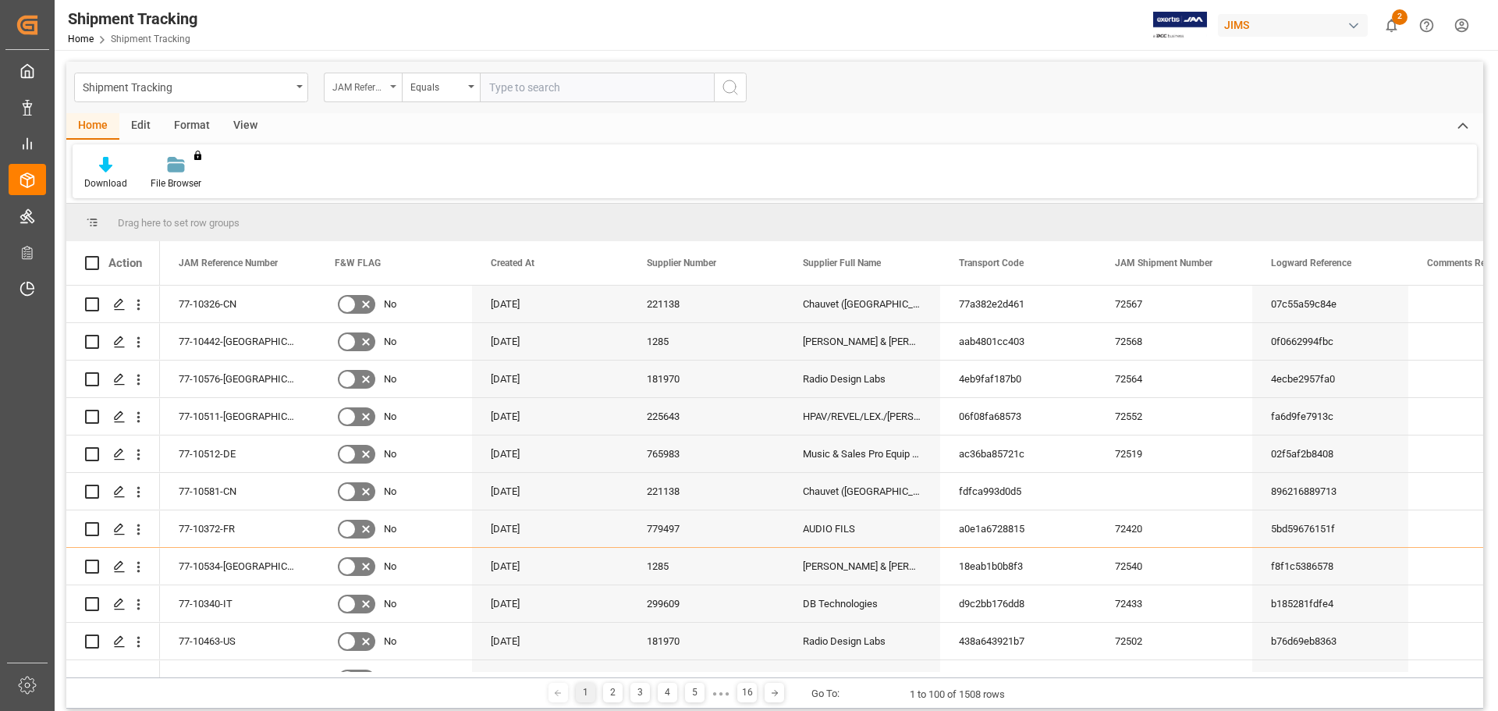
click at [396, 85] on icon "open menu" at bounding box center [393, 86] width 6 height 3
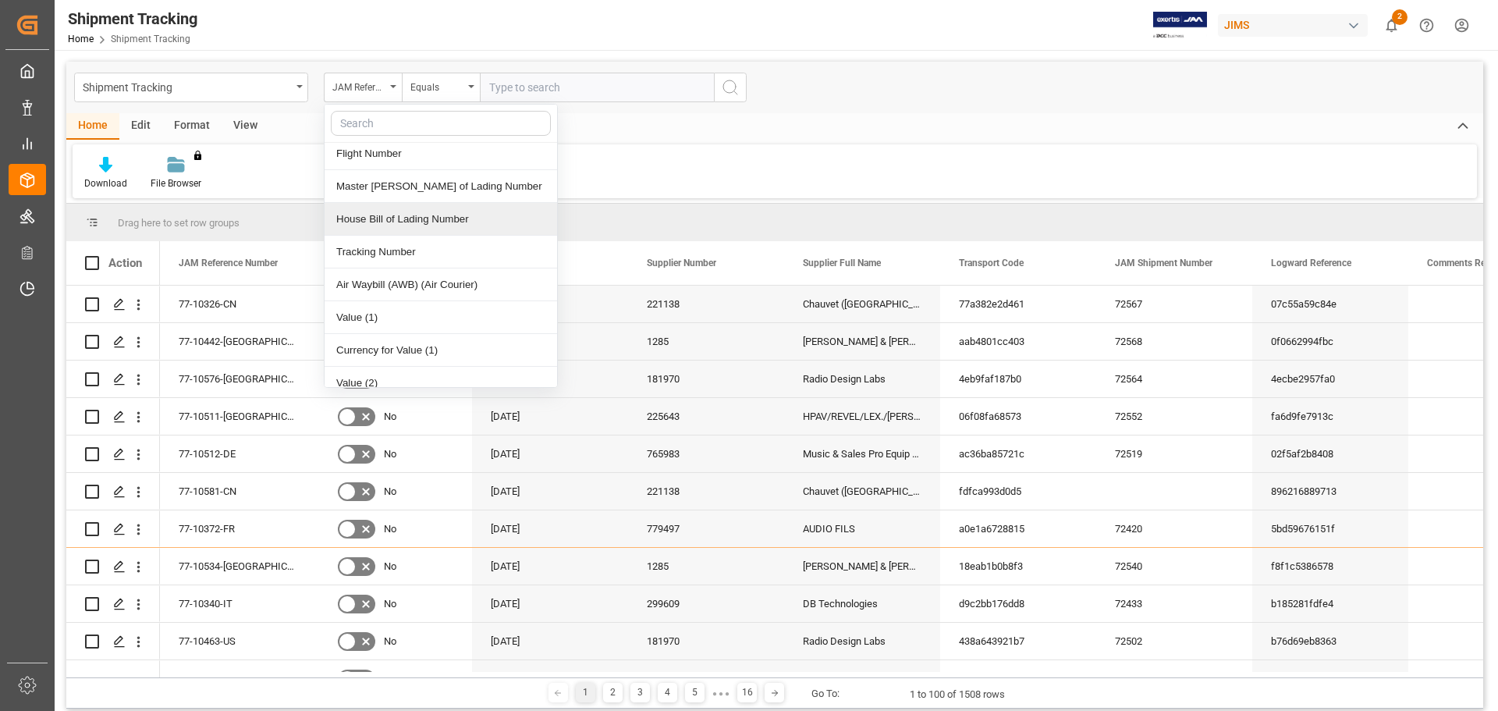
scroll to position [1171, 0]
click at [409, 204] on div "Tracking Number" at bounding box center [441, 217] width 233 height 33
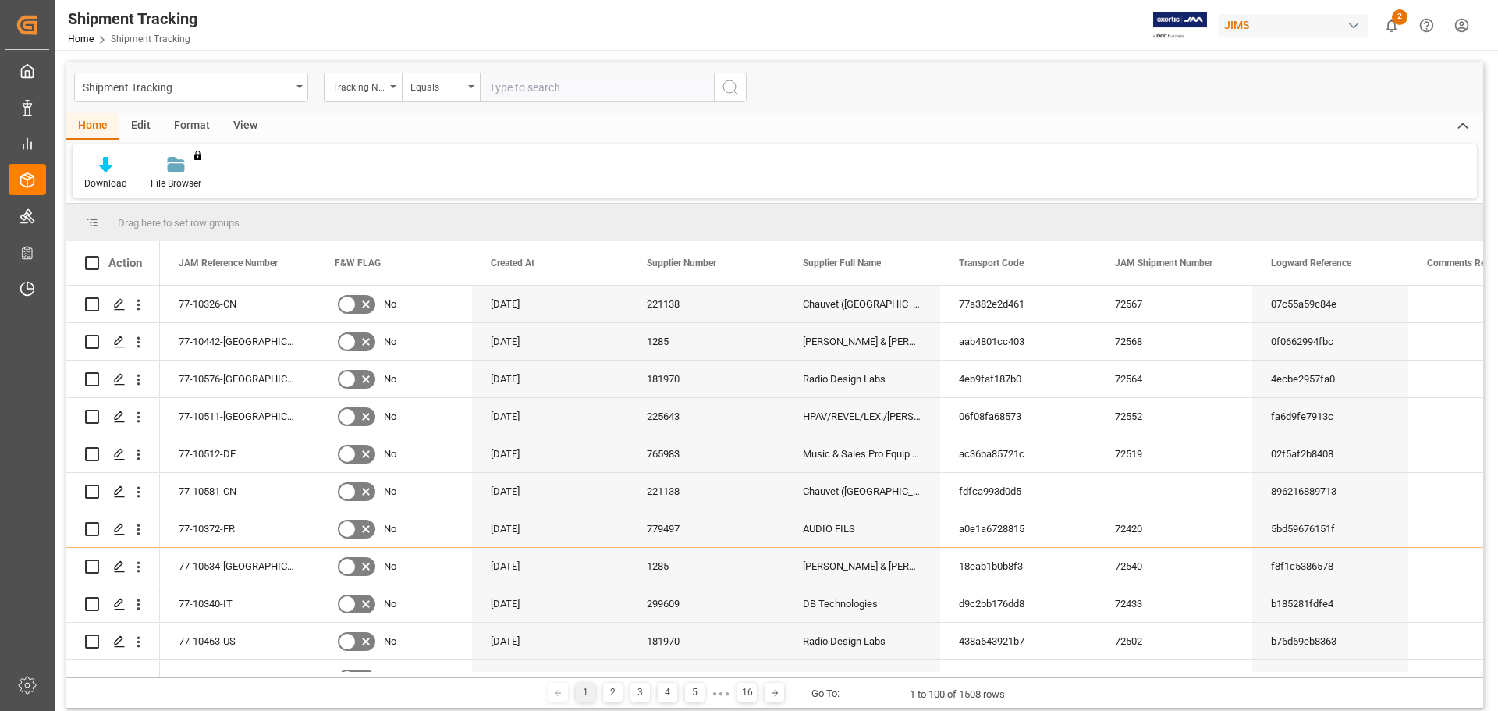
click at [535, 86] on input "text" at bounding box center [597, 88] width 234 height 30
paste input "1ZV191446841788192"
type input "1ZV191446841788192"
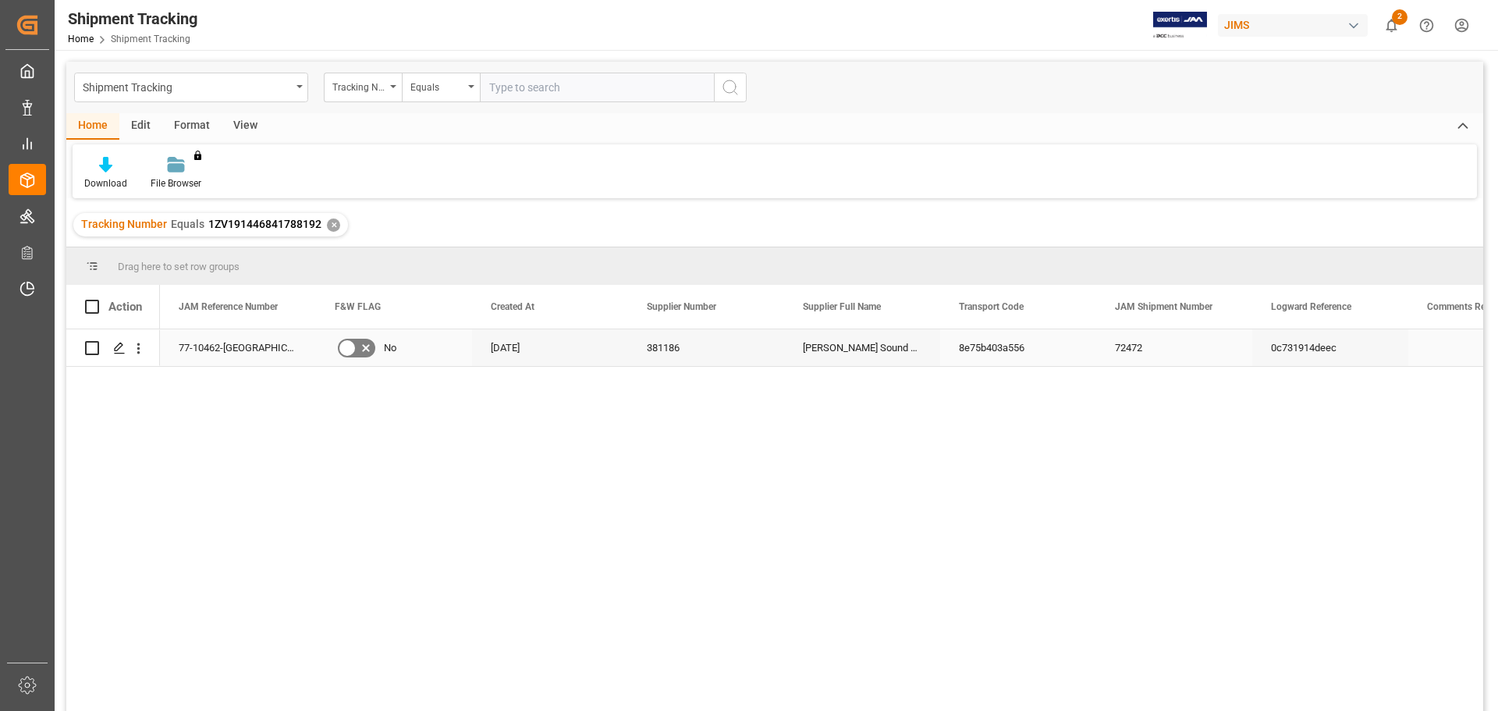
click at [95, 347] on input "Press Space to toggle row selection (unchecked)" at bounding box center [92, 348] width 14 height 14
click at [95, 348] on input "Press Space to toggle row selection (checked)" at bounding box center [92, 348] width 14 height 14
click at [96, 348] on input "Press Space to toggle row selection (unchecked)" at bounding box center [92, 348] width 14 height 14
checkbox input "true"
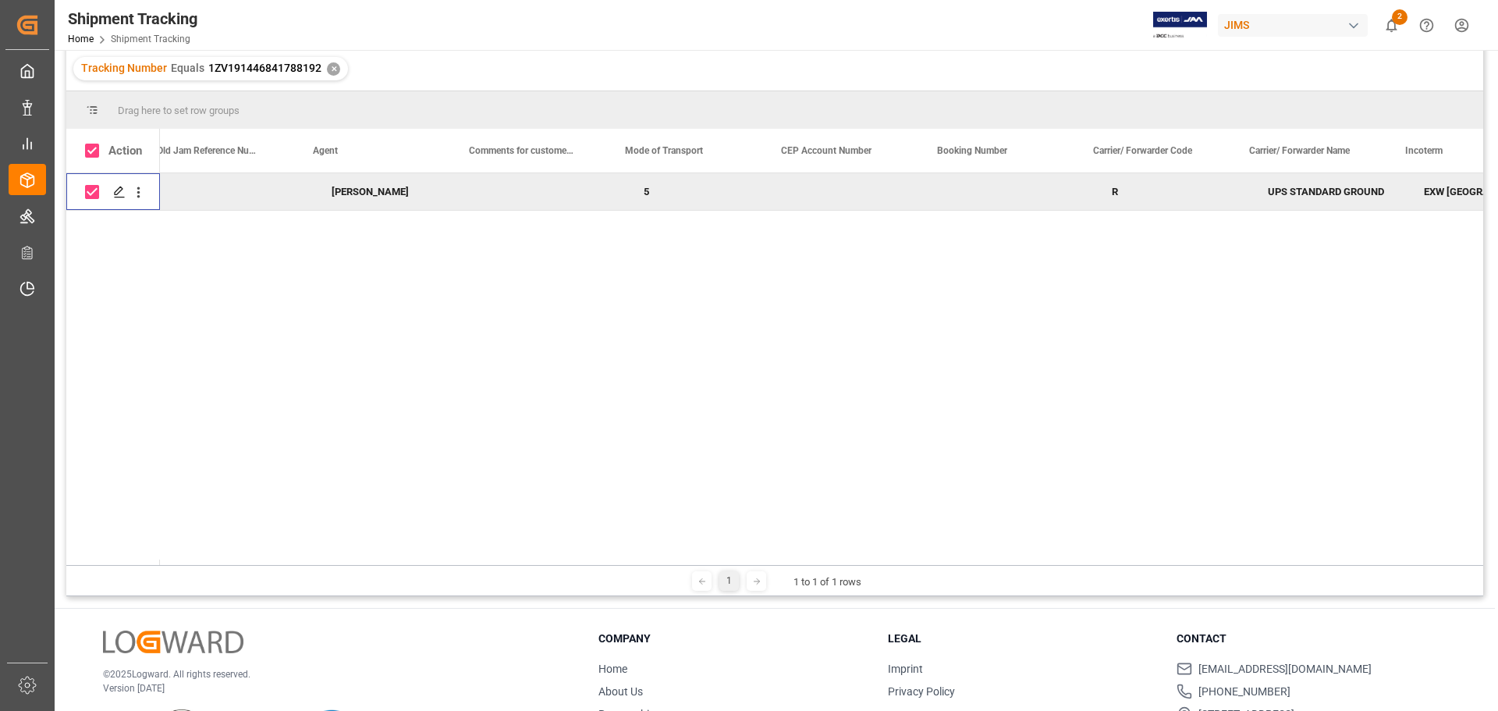
scroll to position [0, 1941]
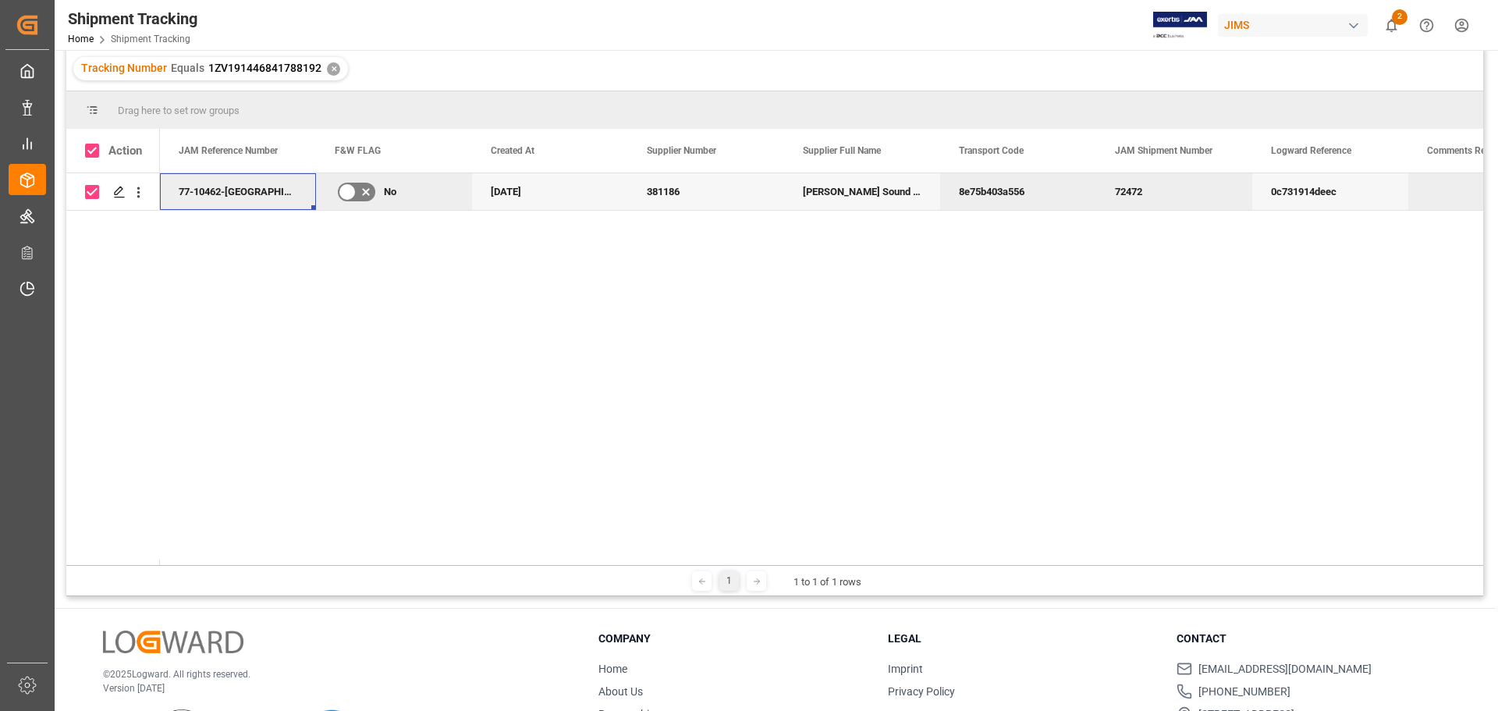
drag, startPoint x: 248, startPoint y: 193, endPoint x: 191, endPoint y: 194, distance: 57.0
click at [191, 194] on div "77-10462-[GEOGRAPHIC_DATA]" at bounding box center [238, 191] width 156 height 37
